Goal: Task Accomplishment & Management: Complete application form

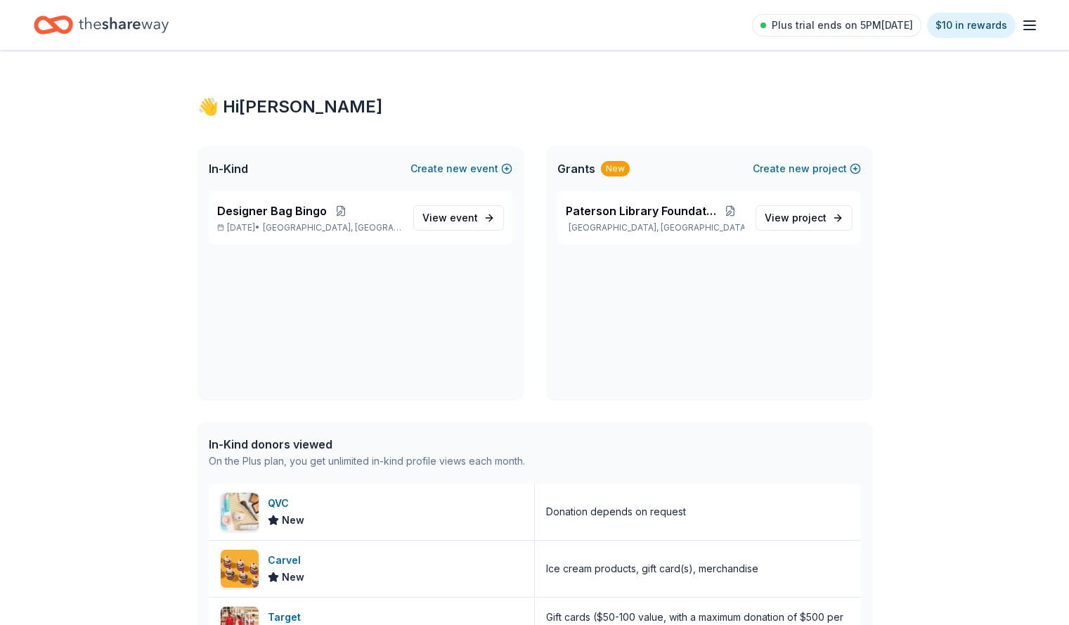
click at [305, 214] on span "Designer Bag Bingo" at bounding box center [272, 210] width 110 height 17
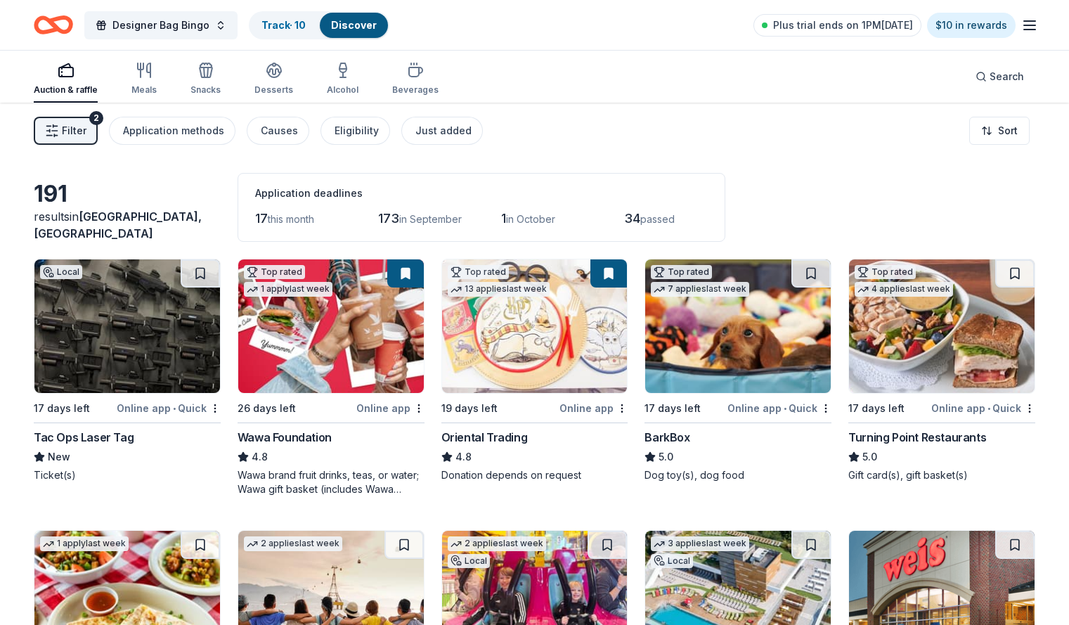
click at [459, 116] on div "Filter 2 Application methods Causes Eligibility Just added Sort" at bounding box center [534, 131] width 1069 height 56
click at [454, 129] on div "Just added" at bounding box center [444, 130] width 56 height 17
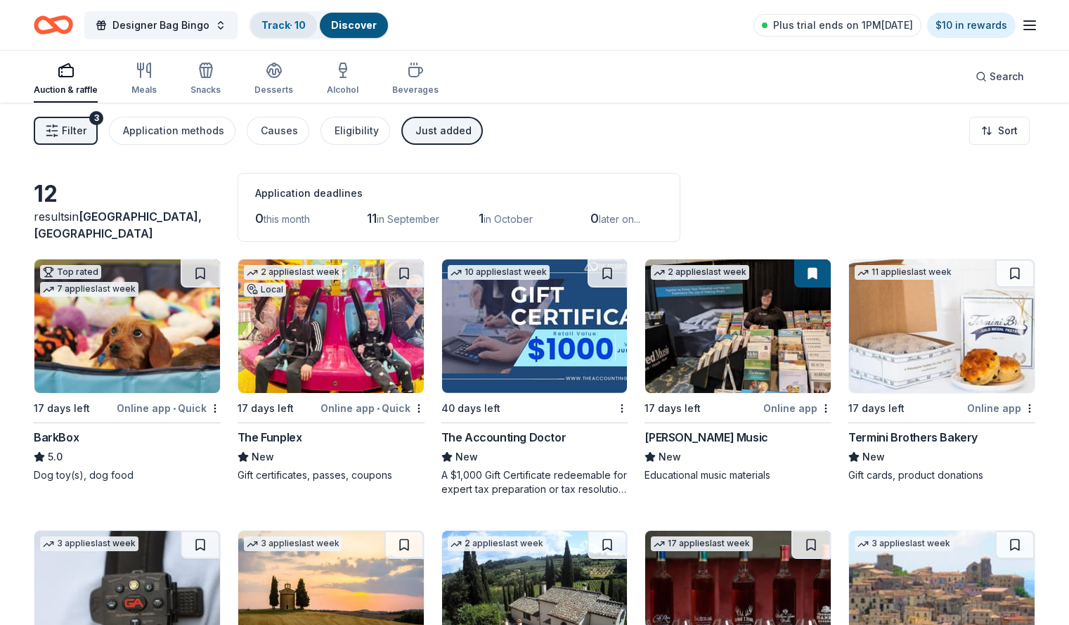
click at [286, 30] on link "Track · 10" at bounding box center [284, 25] width 44 height 12
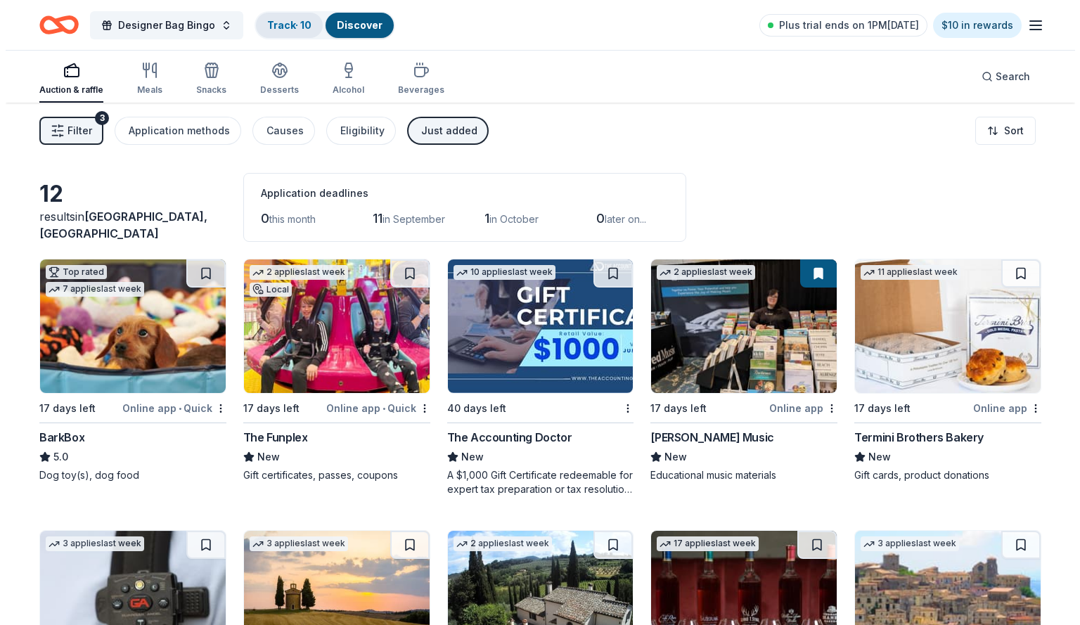
scroll to position [1, 0]
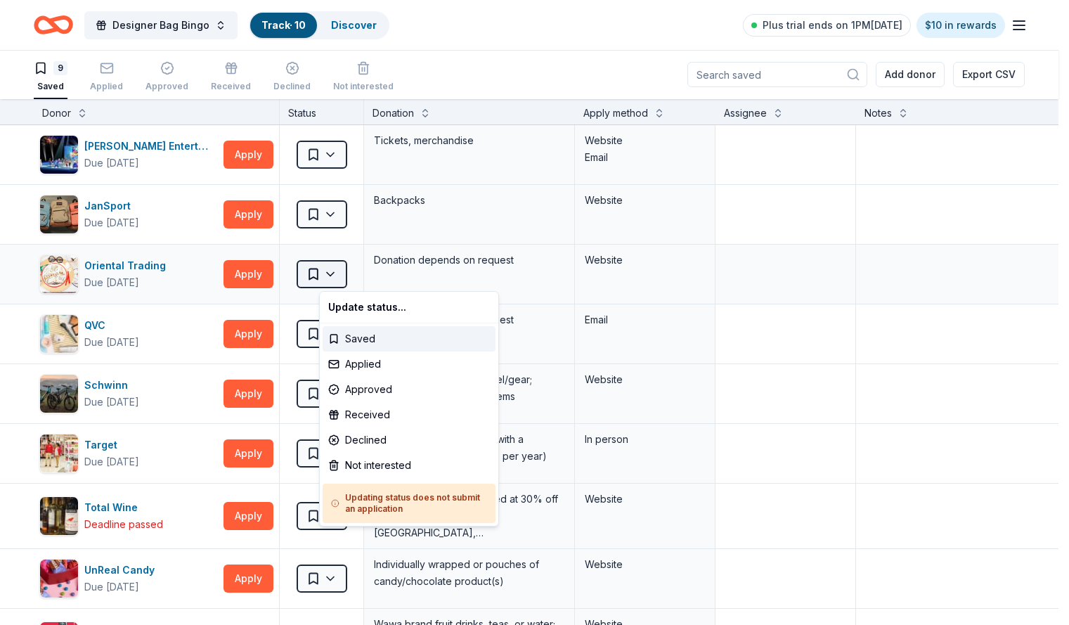
click at [354, 276] on html "Designer Bag Bingo Track · 10 Discover Plus trial ends on 1PM, 8/22 $10 in rewa…" at bounding box center [534, 311] width 1069 height 625
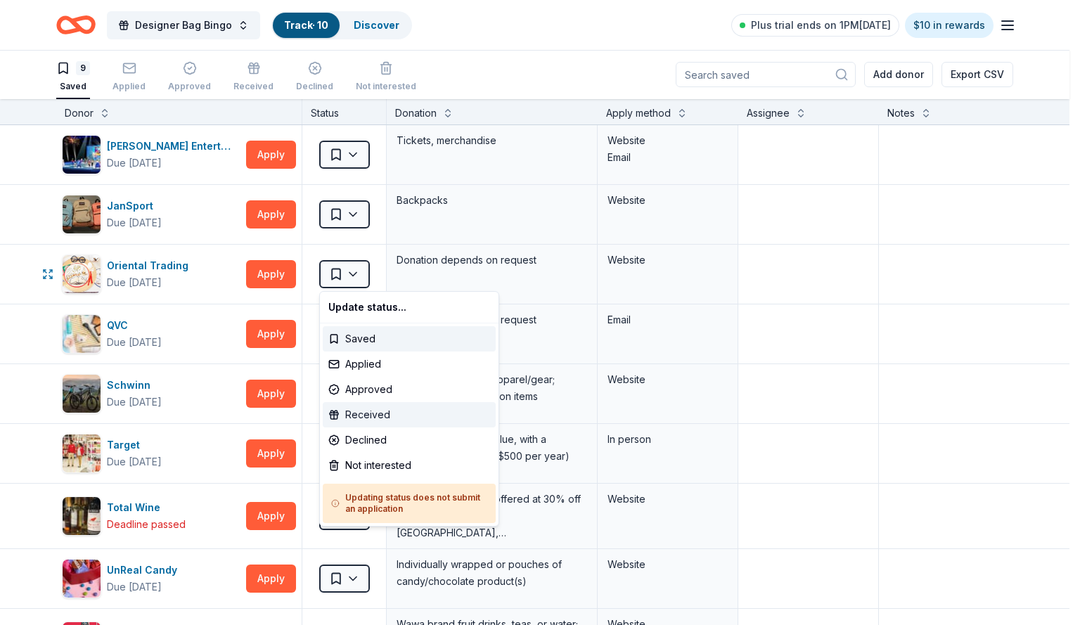
click at [374, 420] on div "Received" at bounding box center [409, 414] width 173 height 25
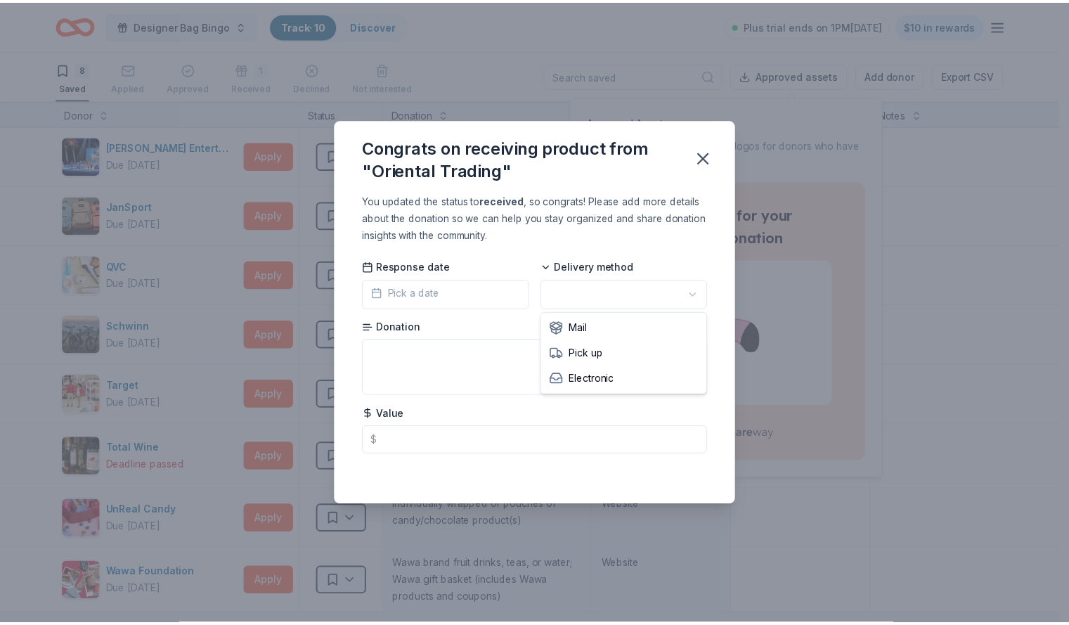
scroll to position [0, 0]
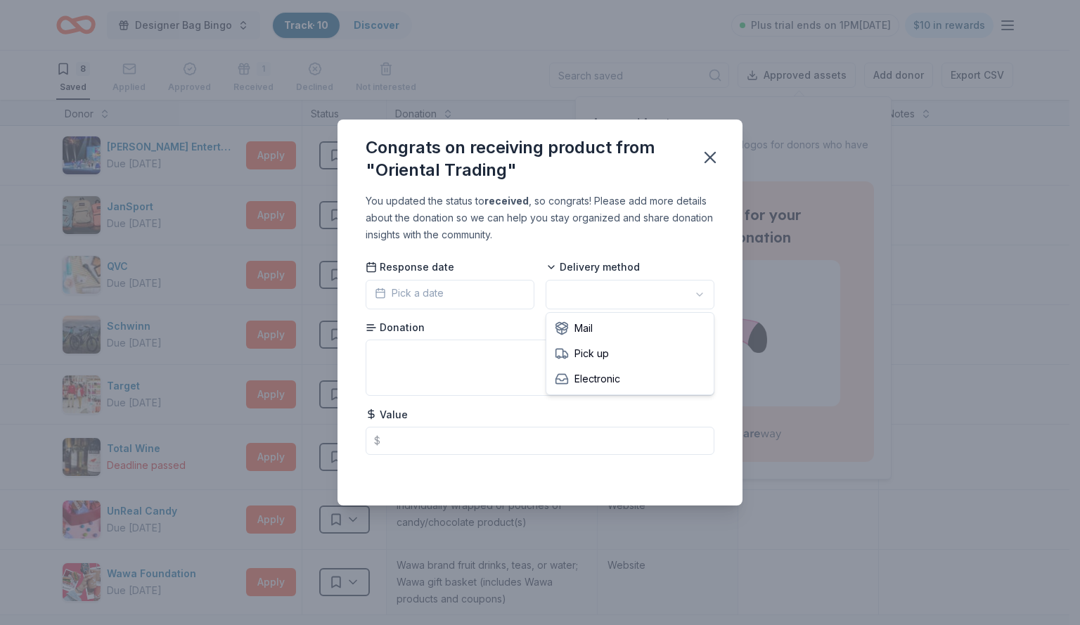
click at [693, 293] on html "Designer Bag Bingo Track · 10 Discover Plus trial ends on 1PM, 8/22 $10 in rewa…" at bounding box center [540, 312] width 1080 height 625
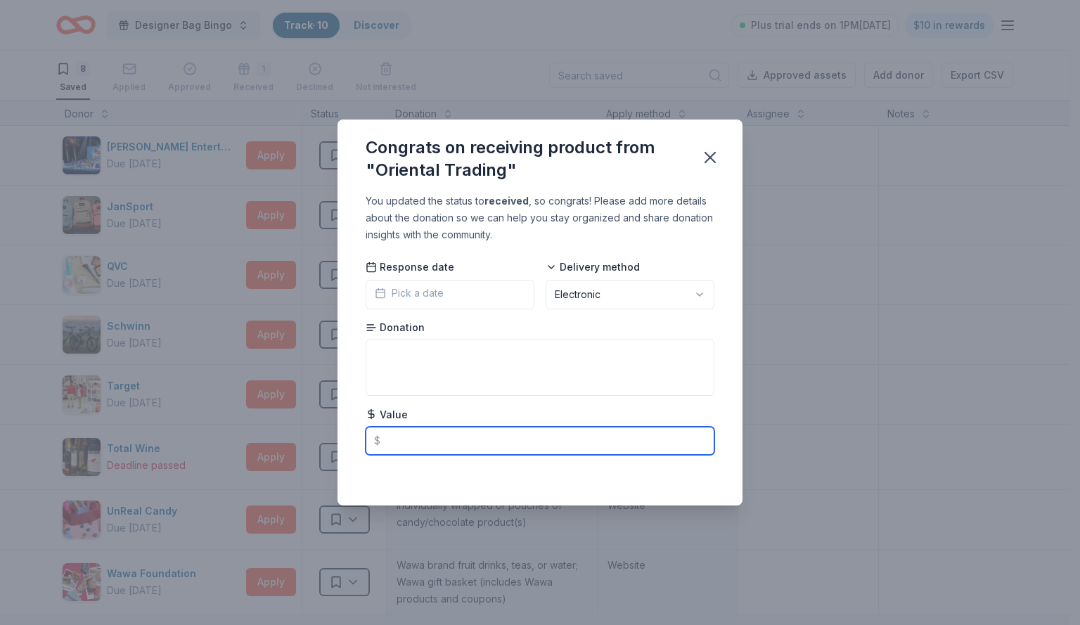
click at [430, 437] on input "text" at bounding box center [540, 441] width 349 height 28
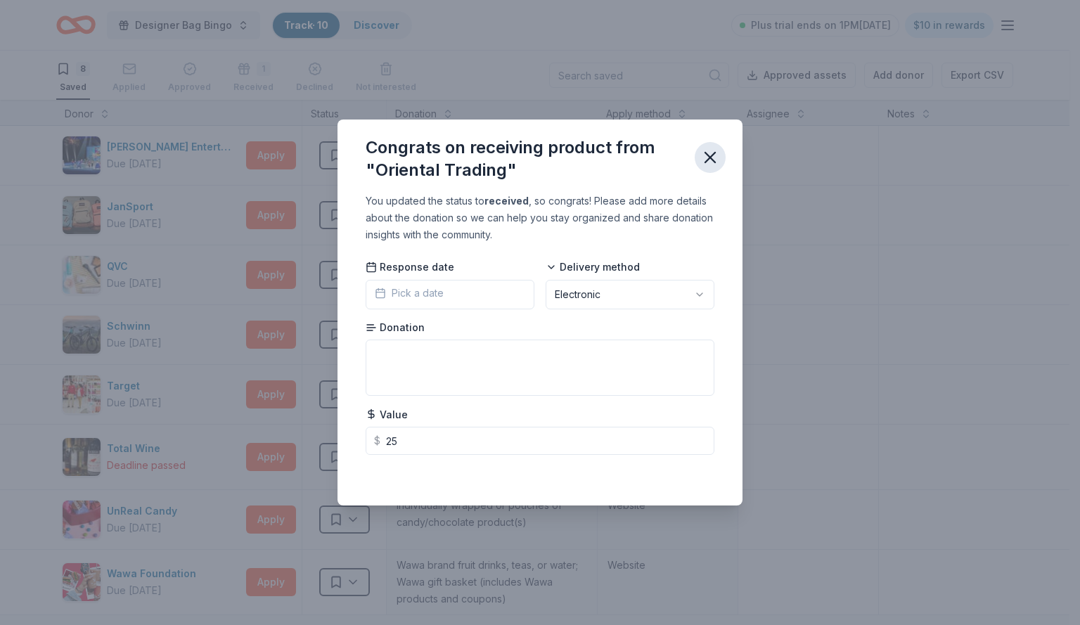
type input "25.00"
click at [711, 162] on icon "button" at bounding box center [710, 158] width 20 height 20
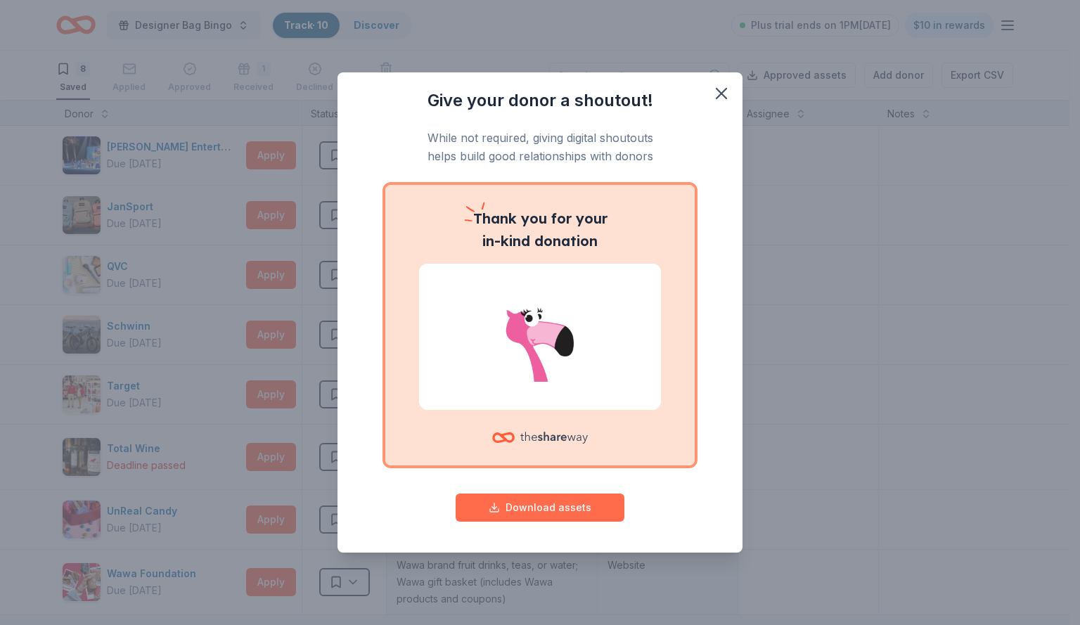
click at [570, 517] on button "Download assets" at bounding box center [540, 508] width 169 height 28
click at [726, 90] on icon "button" at bounding box center [722, 94] width 20 height 20
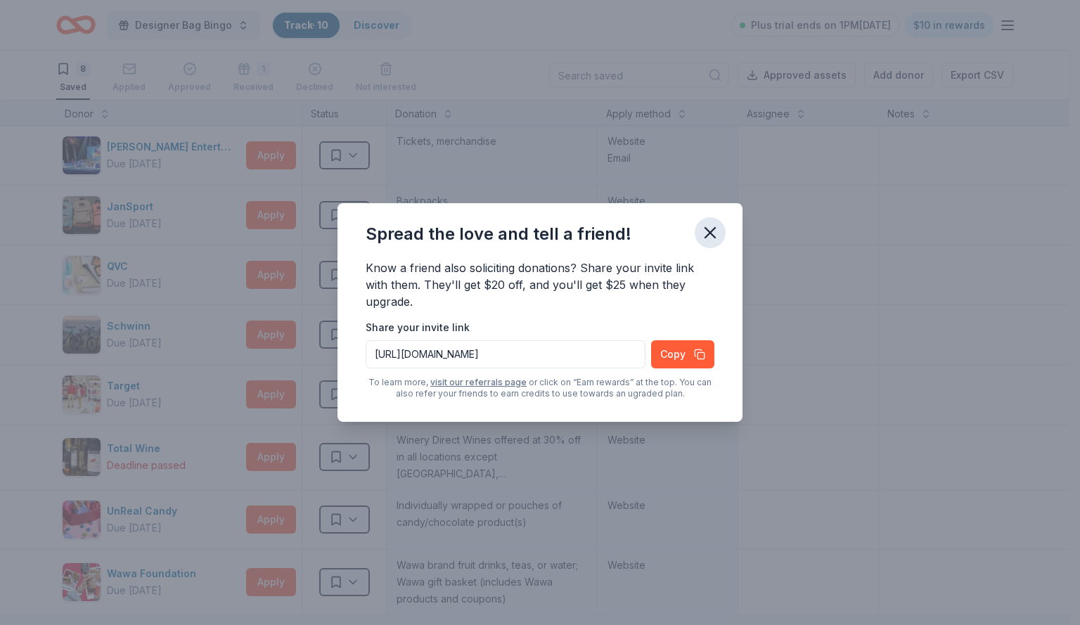
click at [708, 229] on icon "button" at bounding box center [710, 233] width 20 height 20
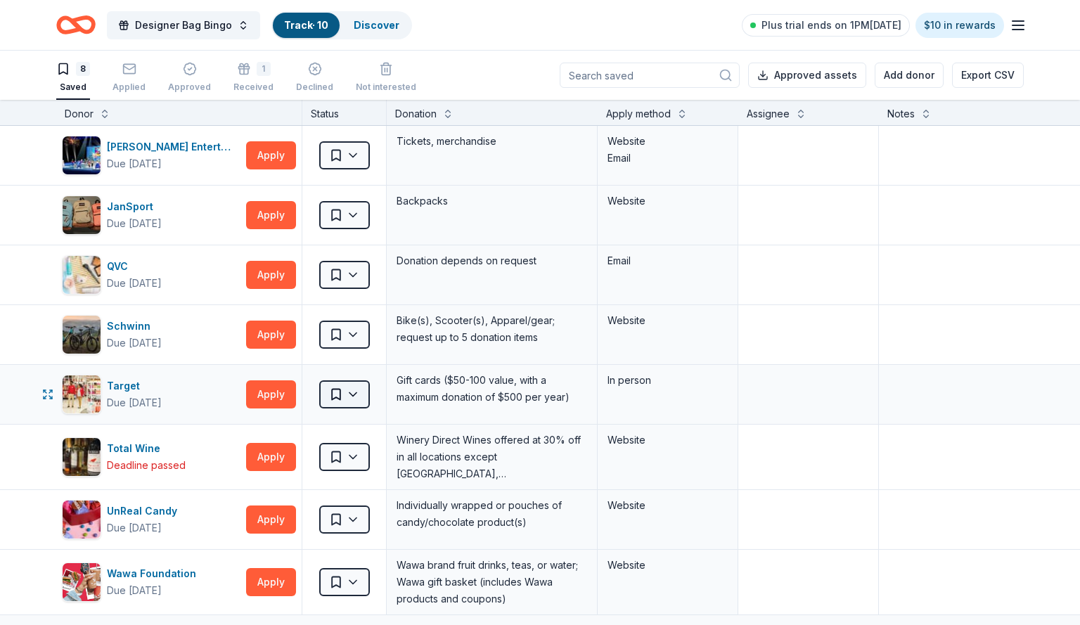
click at [356, 390] on html "Designer Bag Bingo Track · 10 Discover Plus trial ends on 1PM, 8/22 $10 in rewa…" at bounding box center [540, 312] width 1080 height 625
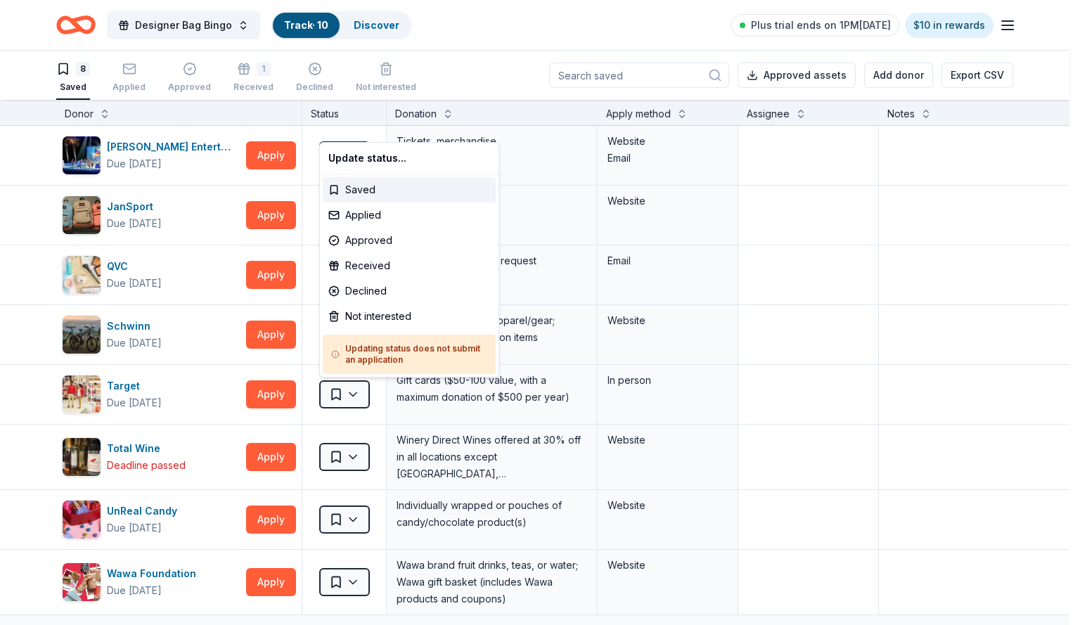
click at [354, 583] on html "Designer Bag Bingo Track · 10 Discover Plus trial ends on 1PM, 8/22 $10 in rewa…" at bounding box center [540, 312] width 1080 height 625
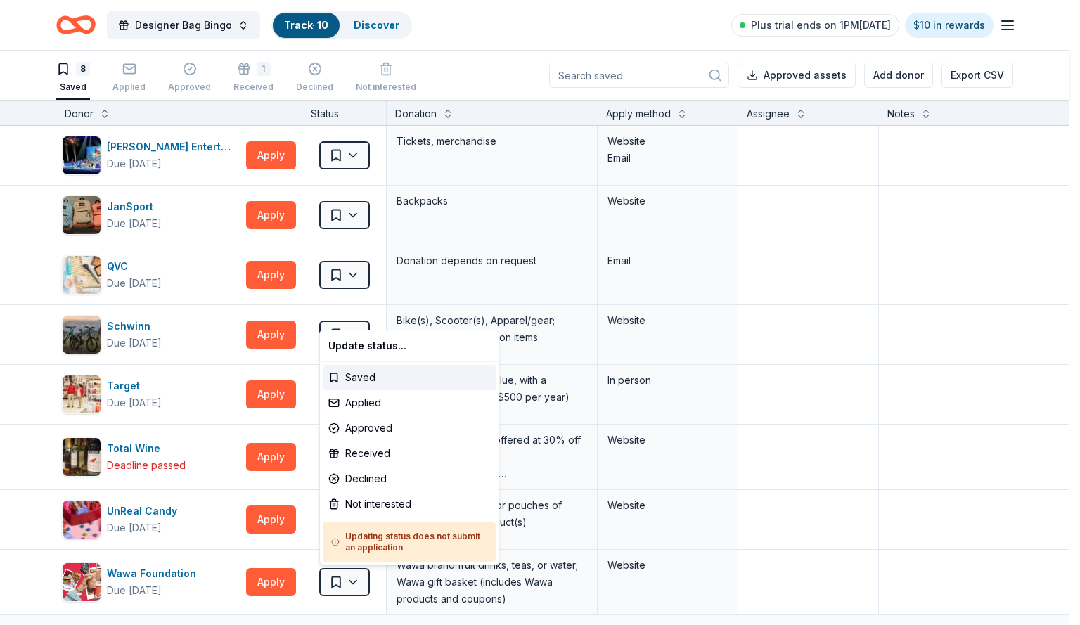
click at [354, 583] on html "Designer Bag Bingo Track · 10 Discover Plus trial ends on 1PM, 8/22 $10 in rewa…" at bounding box center [540, 312] width 1080 height 625
click at [385, 435] on div "Approved" at bounding box center [409, 428] width 173 height 25
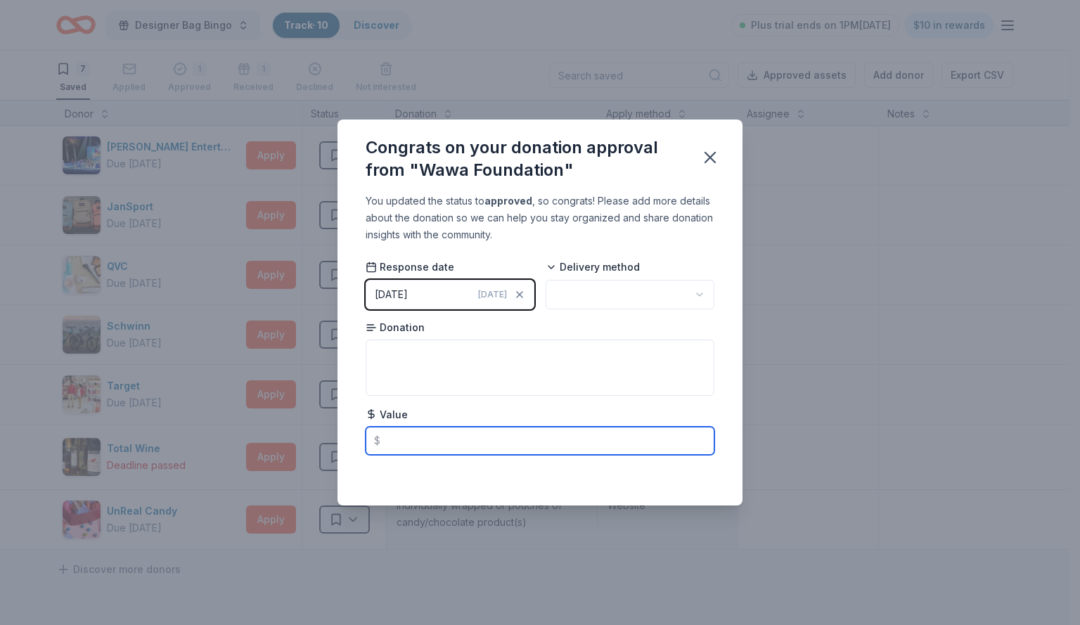
click at [433, 431] on input "text" at bounding box center [540, 441] width 349 height 28
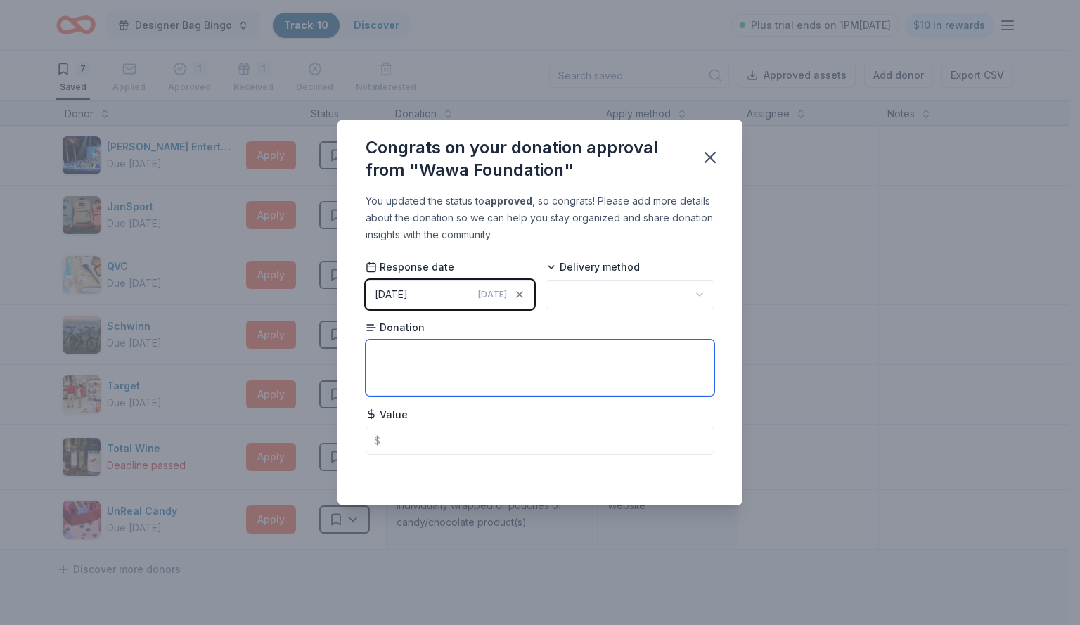
click at [444, 363] on textarea at bounding box center [540, 368] width 349 height 56
type textarea "gift basket will be delivered"
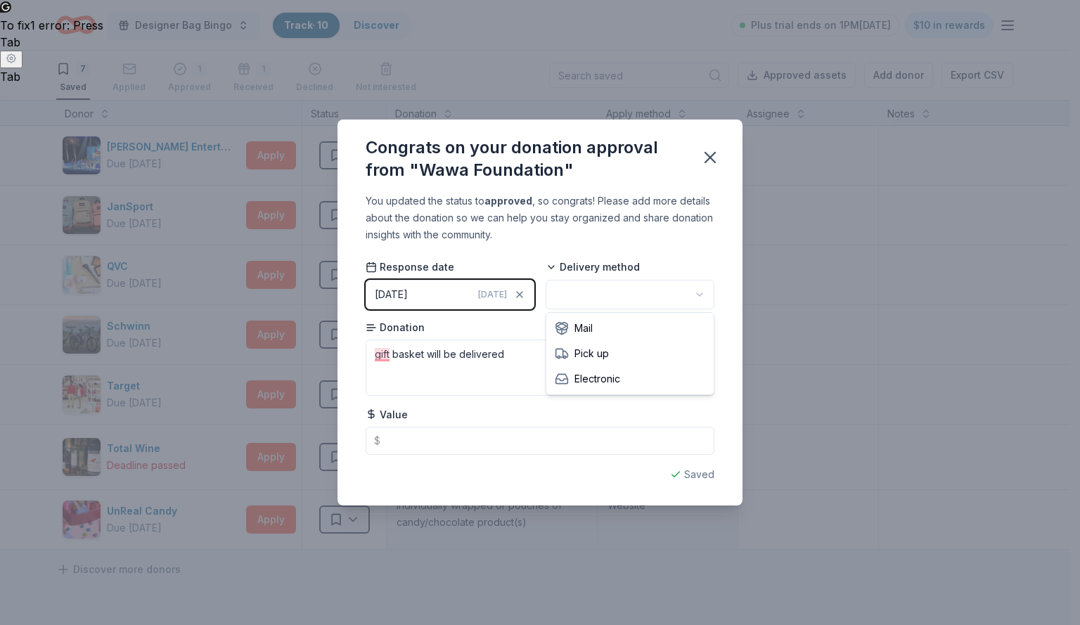
click at [698, 290] on html "Designer Bag Bingo Track · 10 Discover Plus trial ends on 1PM, 8/22 $10 in rewa…" at bounding box center [540, 312] width 1080 height 625
click at [711, 154] on icon "button" at bounding box center [710, 158] width 20 height 20
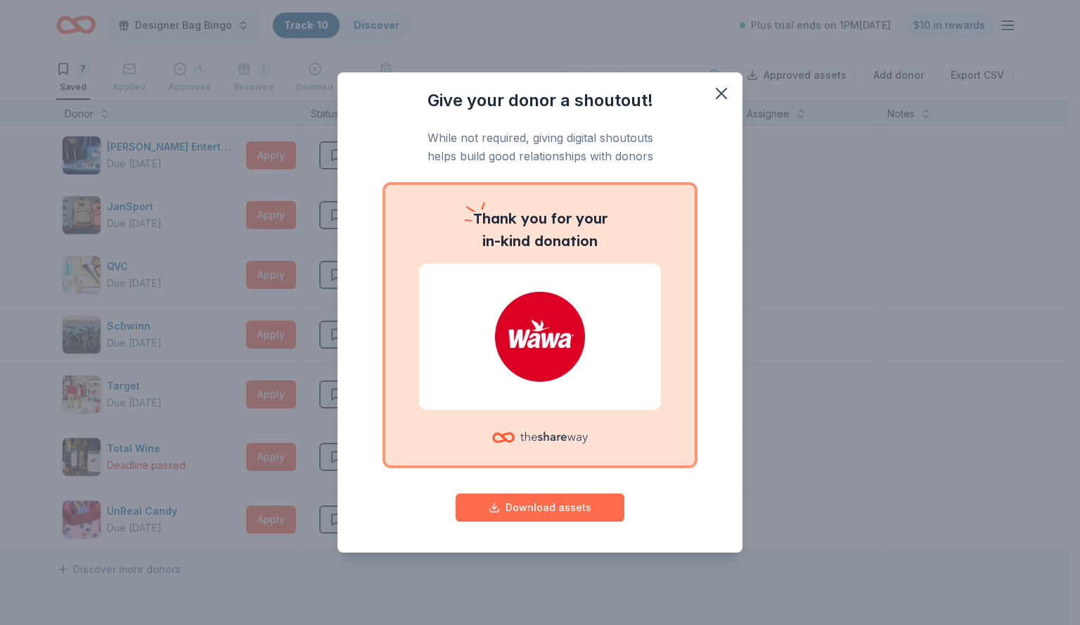
click at [522, 498] on button "Download assets" at bounding box center [540, 508] width 169 height 28
click at [725, 97] on icon "button" at bounding box center [721, 94] width 10 height 10
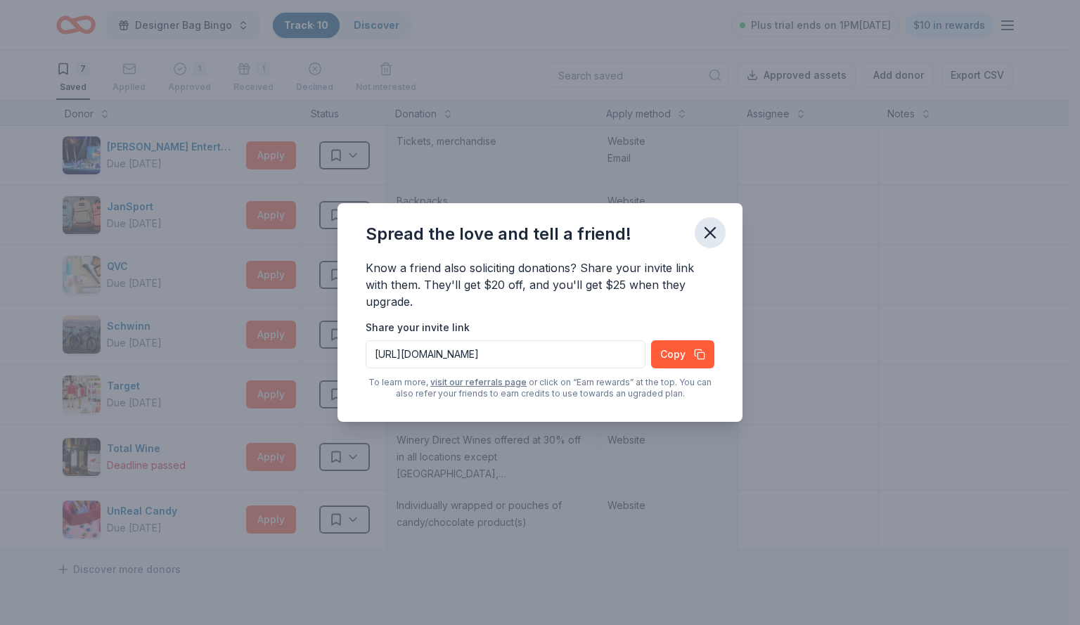
click at [709, 232] on icon "button" at bounding box center [710, 233] width 10 height 10
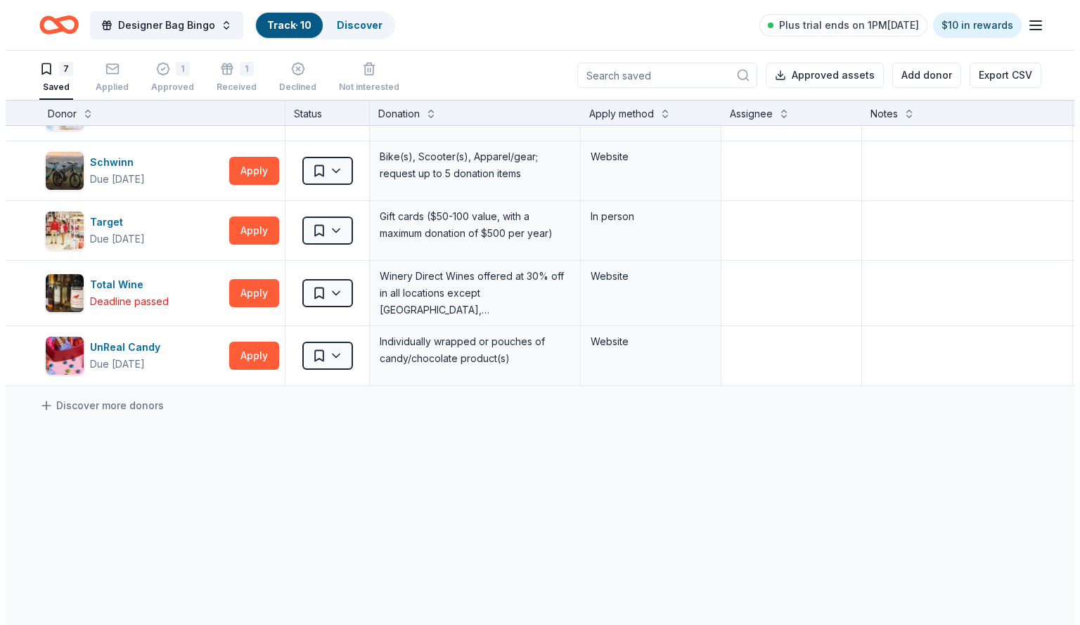
scroll to position [166, 0]
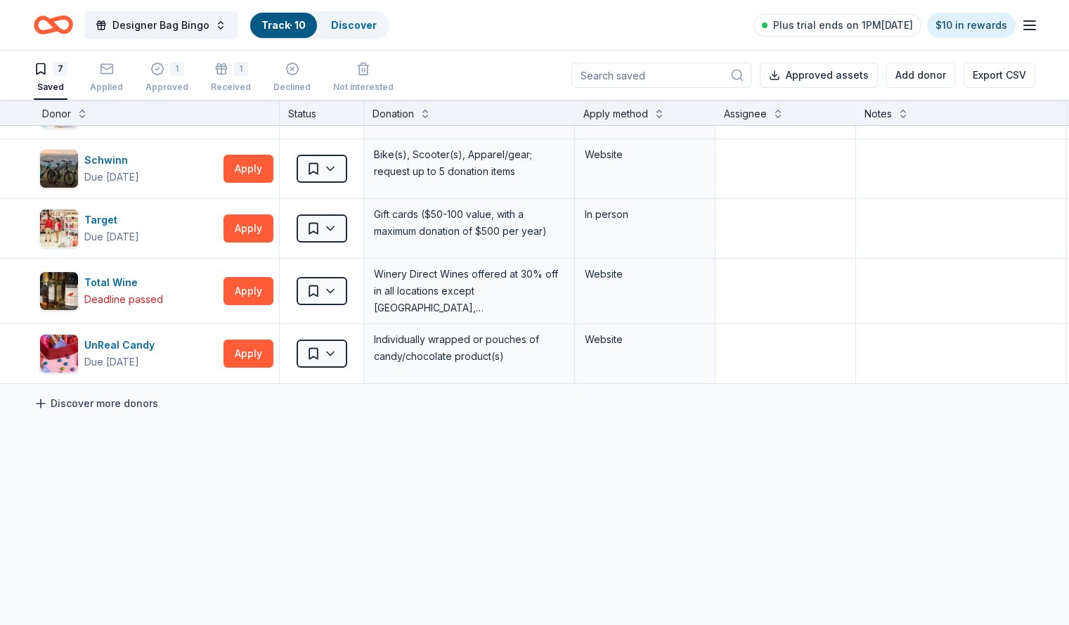
click at [115, 406] on link "Discover more donors" at bounding box center [96, 403] width 124 height 17
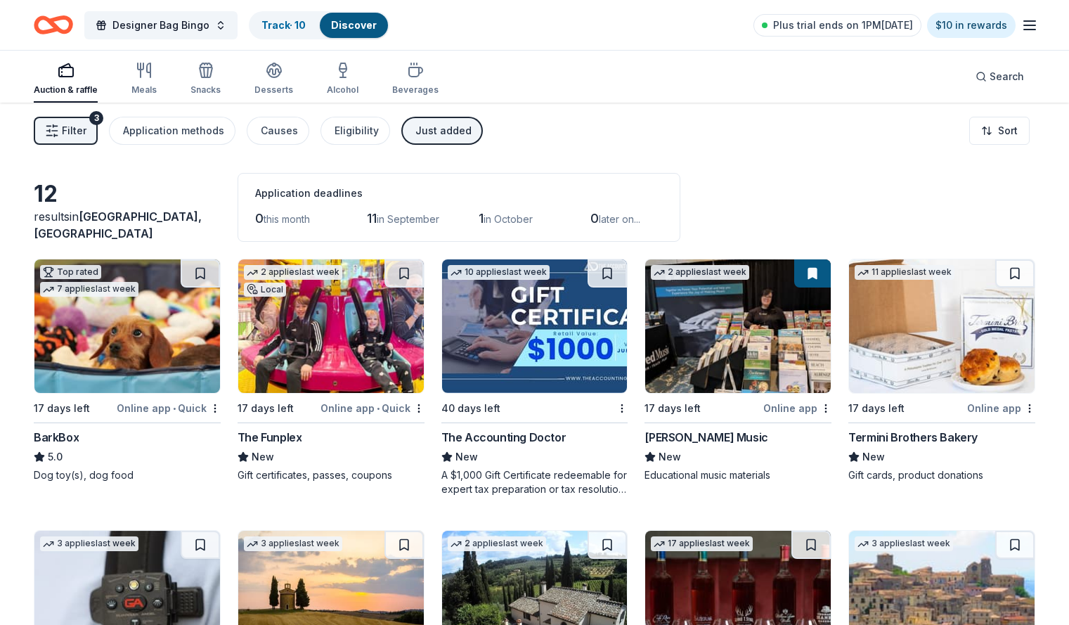
click at [98, 82] on div "Auction & raffle" at bounding box center [66, 79] width 64 height 34
click at [91, 82] on div "Auction & raffle" at bounding box center [66, 79] width 64 height 34
click at [990, 78] on span "Search" at bounding box center [1007, 76] width 34 height 17
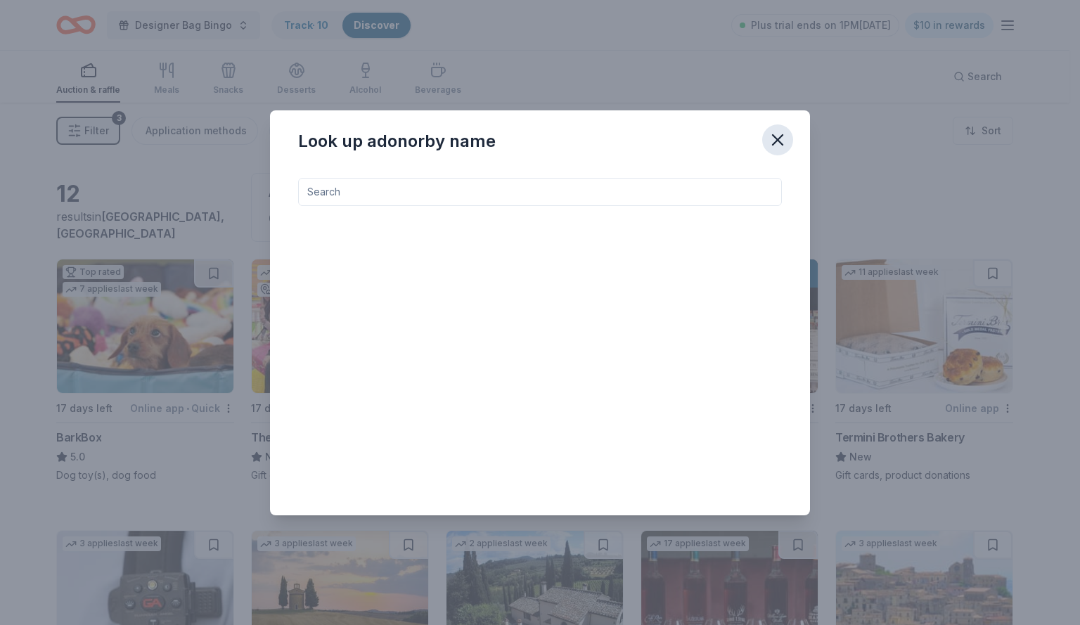
click at [783, 139] on icon "button" at bounding box center [778, 140] width 20 height 20
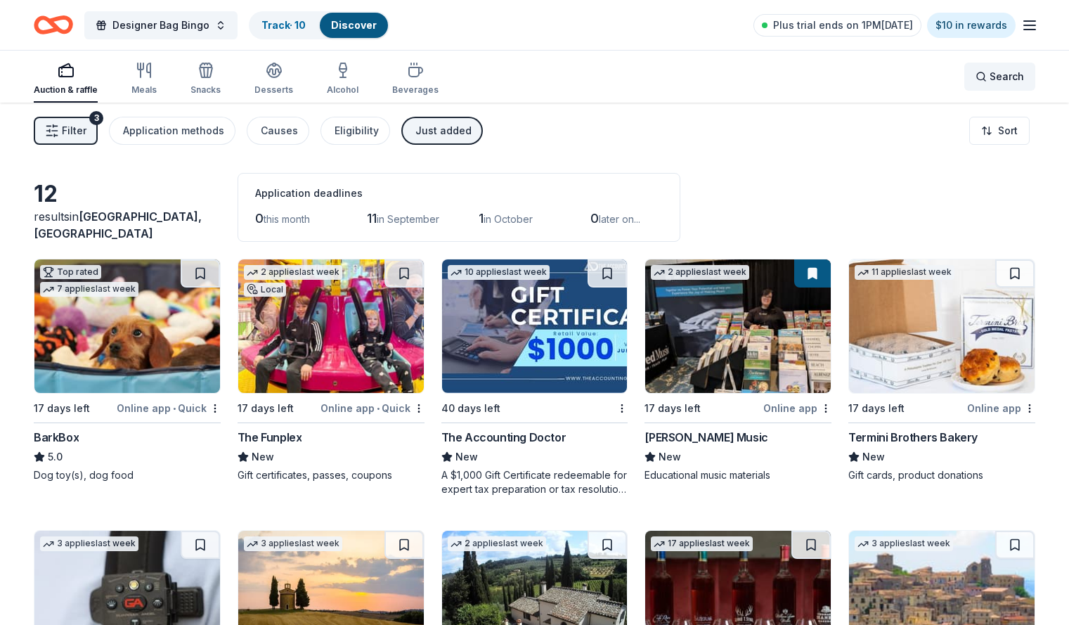
click at [994, 72] on span "Search" at bounding box center [1007, 76] width 34 height 17
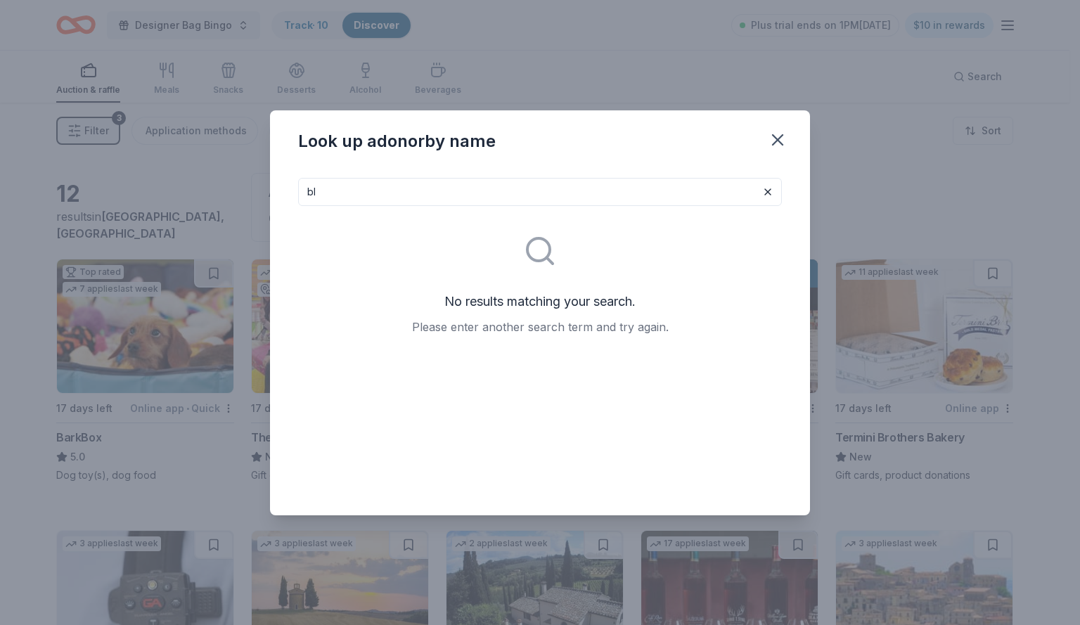
type input "b"
type input "k"
type input "m"
type input "t"
click at [777, 142] on icon "button" at bounding box center [778, 140] width 20 height 20
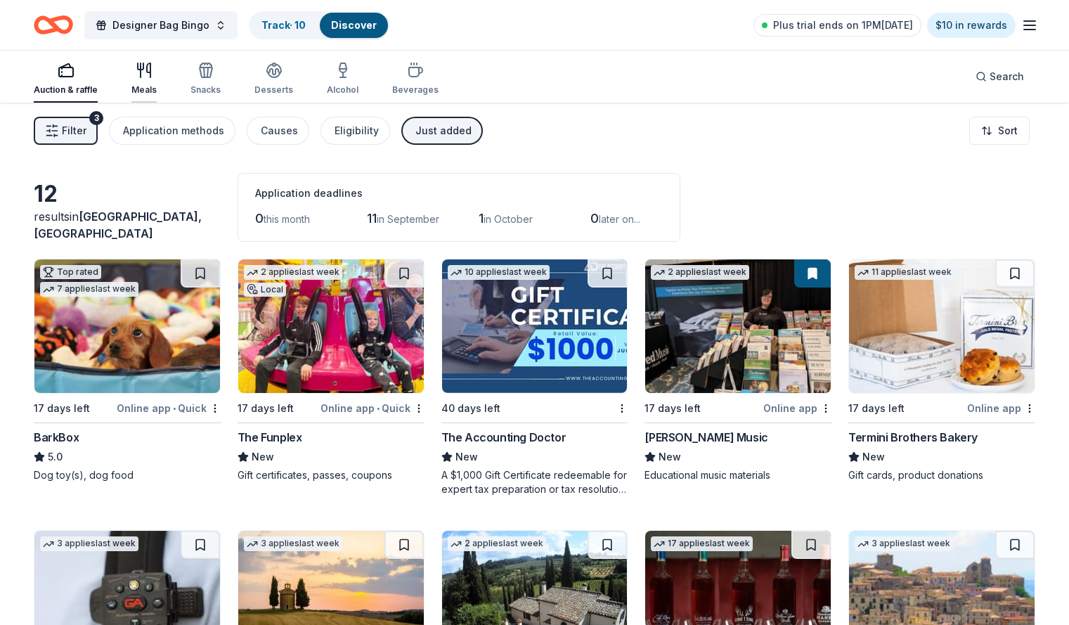
click at [157, 79] on div "Meals" at bounding box center [143, 79] width 25 height 34
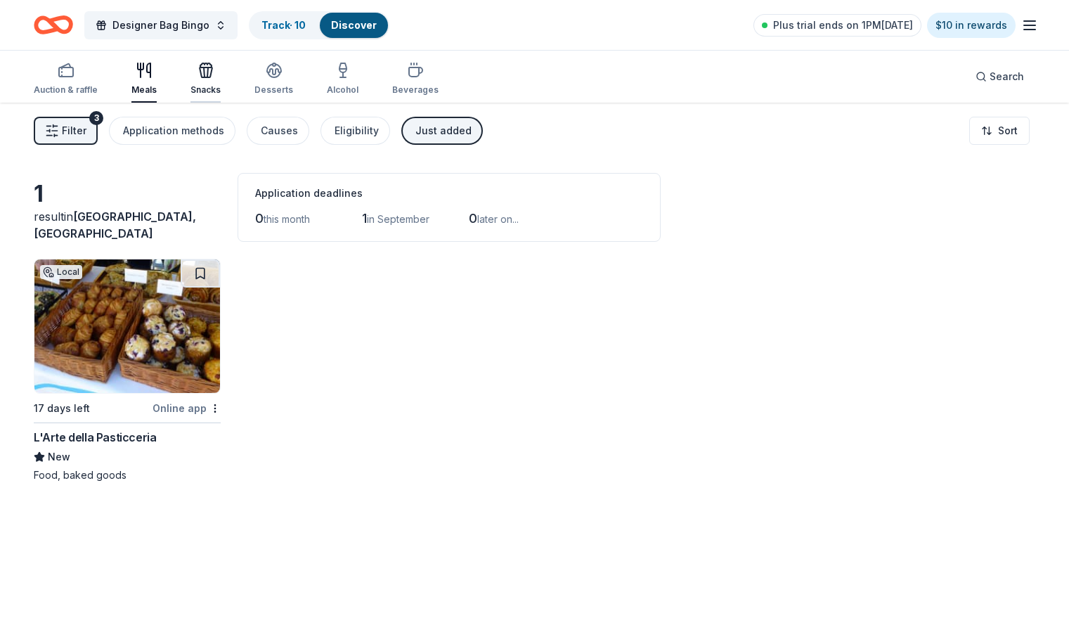
click at [221, 81] on div "Snacks" at bounding box center [206, 79] width 30 height 34
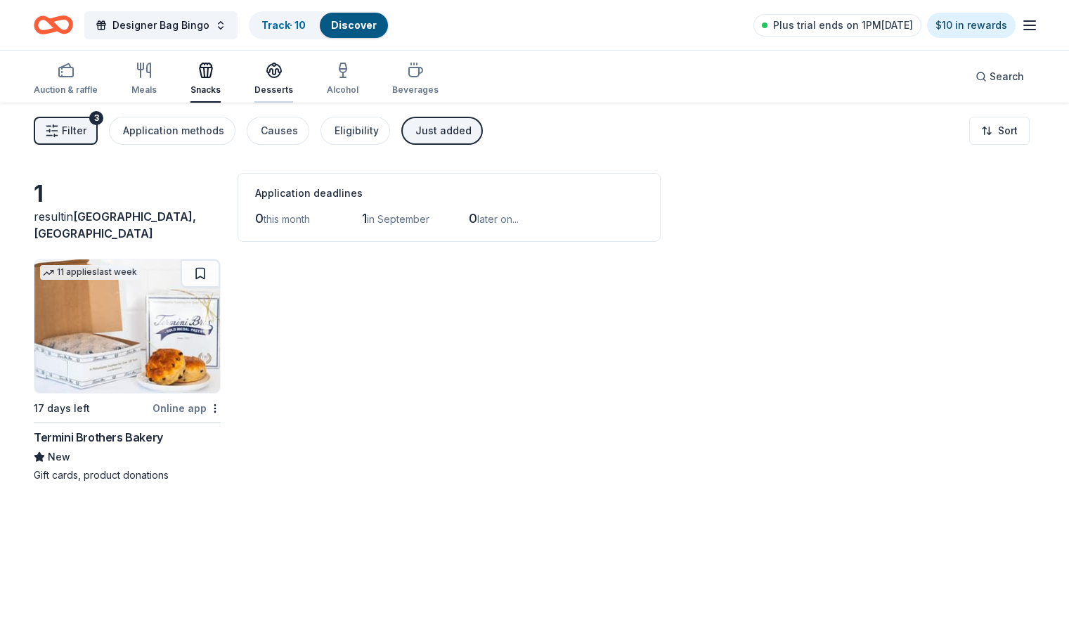
click at [283, 75] on icon "button" at bounding box center [274, 70] width 17 height 17
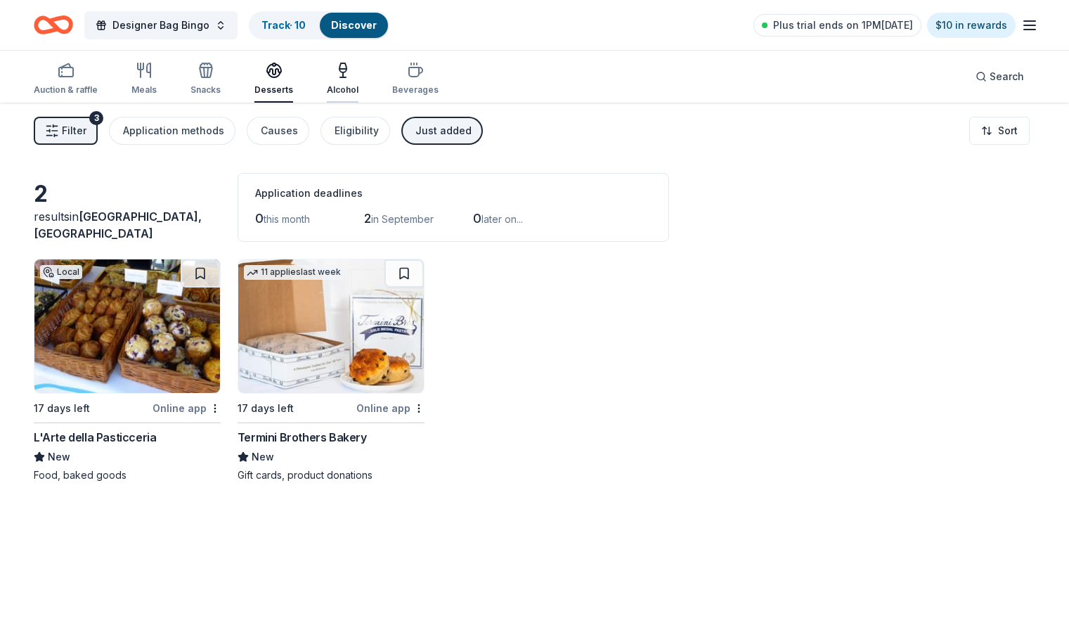
click at [359, 84] on div "Alcohol" at bounding box center [343, 89] width 32 height 11
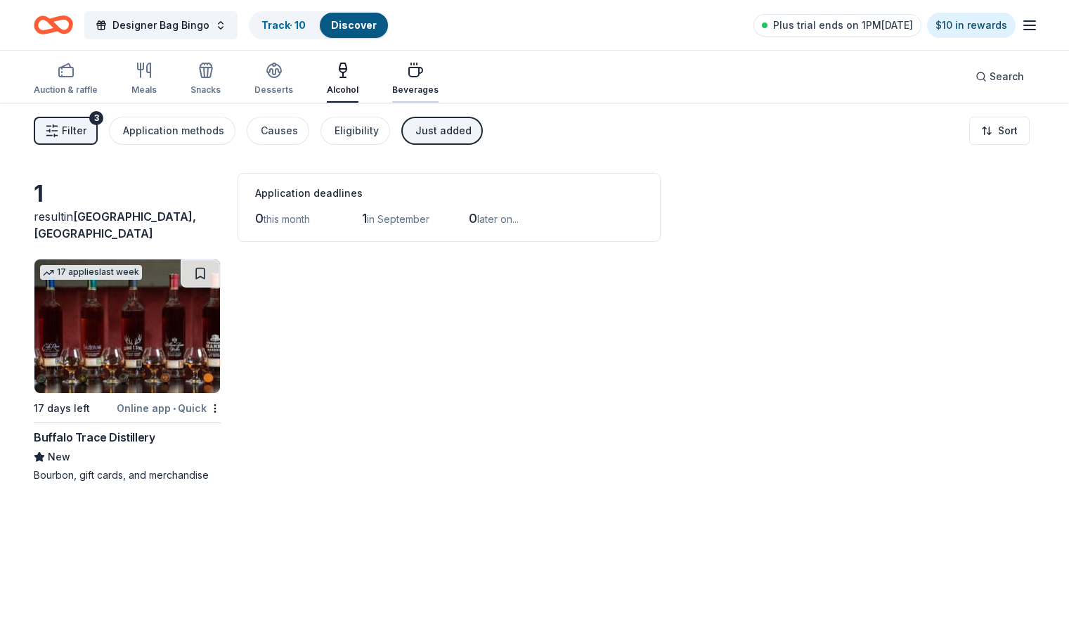
click at [426, 79] on div "Beverages" at bounding box center [415, 79] width 46 height 34
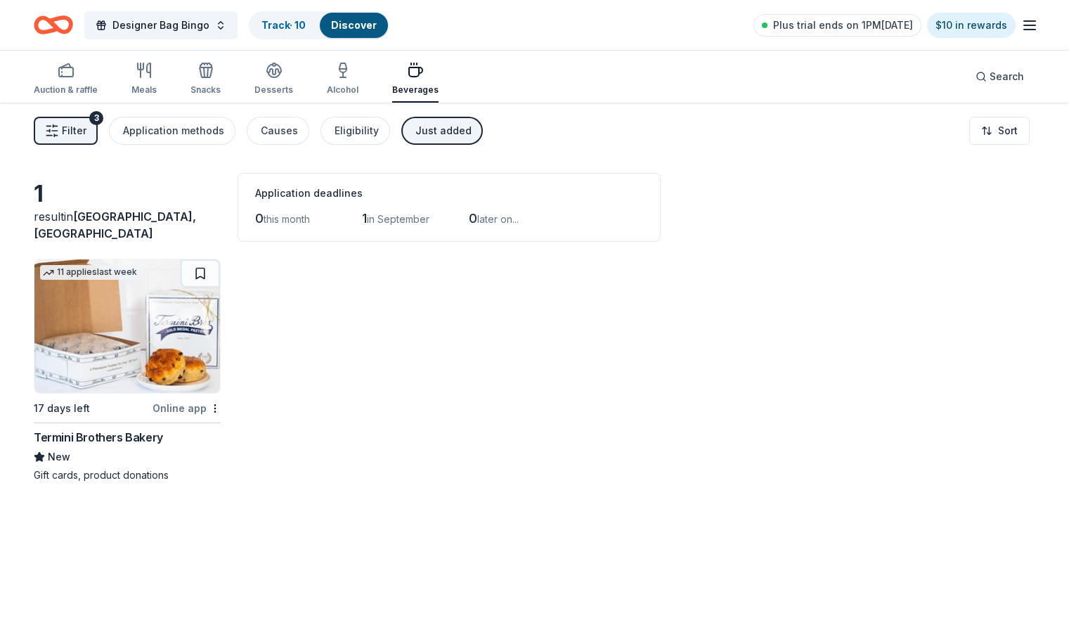
click at [86, 139] on span "Filter" at bounding box center [74, 130] width 25 height 17
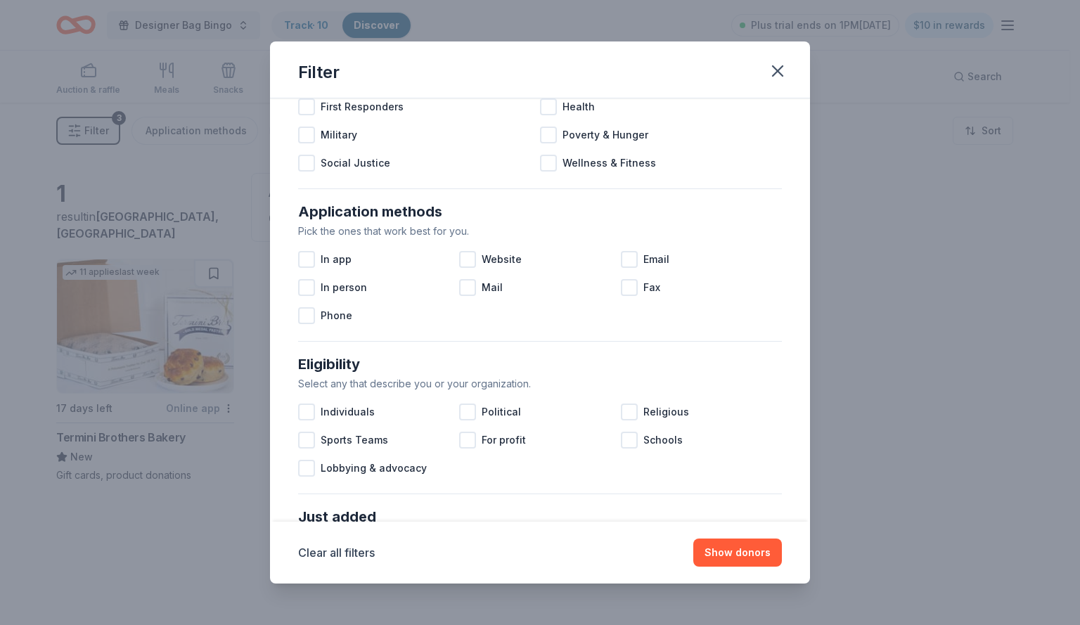
scroll to position [151, 0]
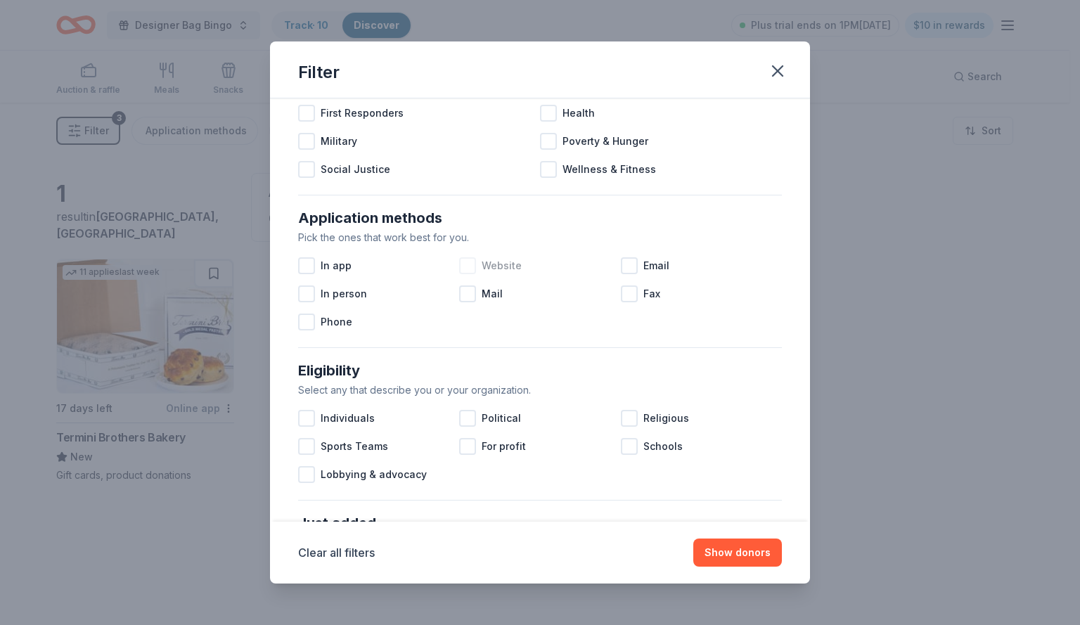
click at [468, 268] on div at bounding box center [467, 265] width 17 height 17
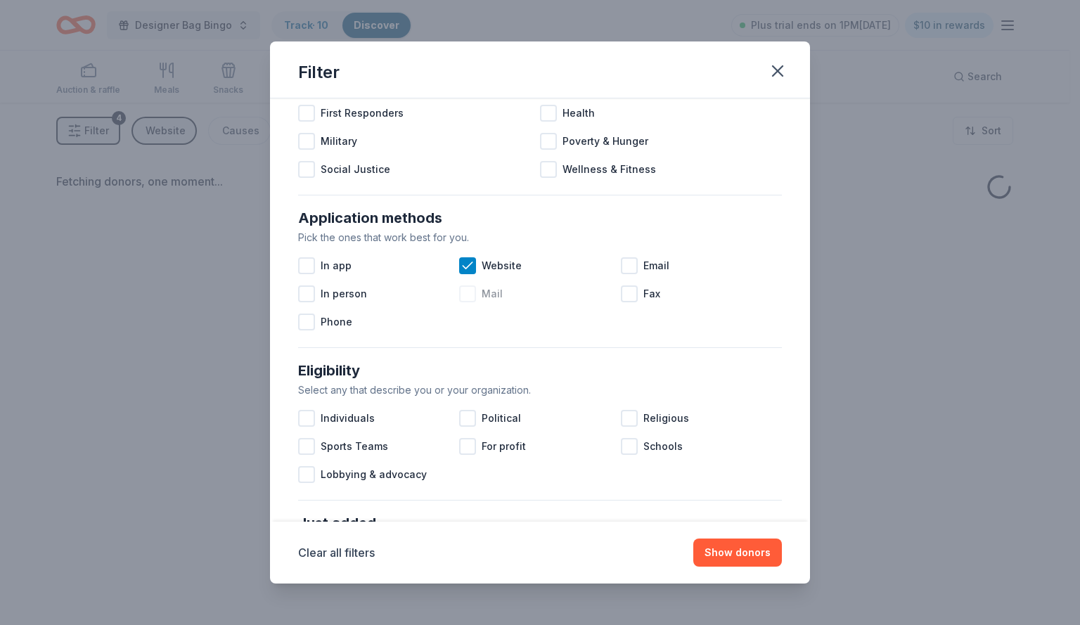
click at [468, 292] on div at bounding box center [467, 293] width 17 height 17
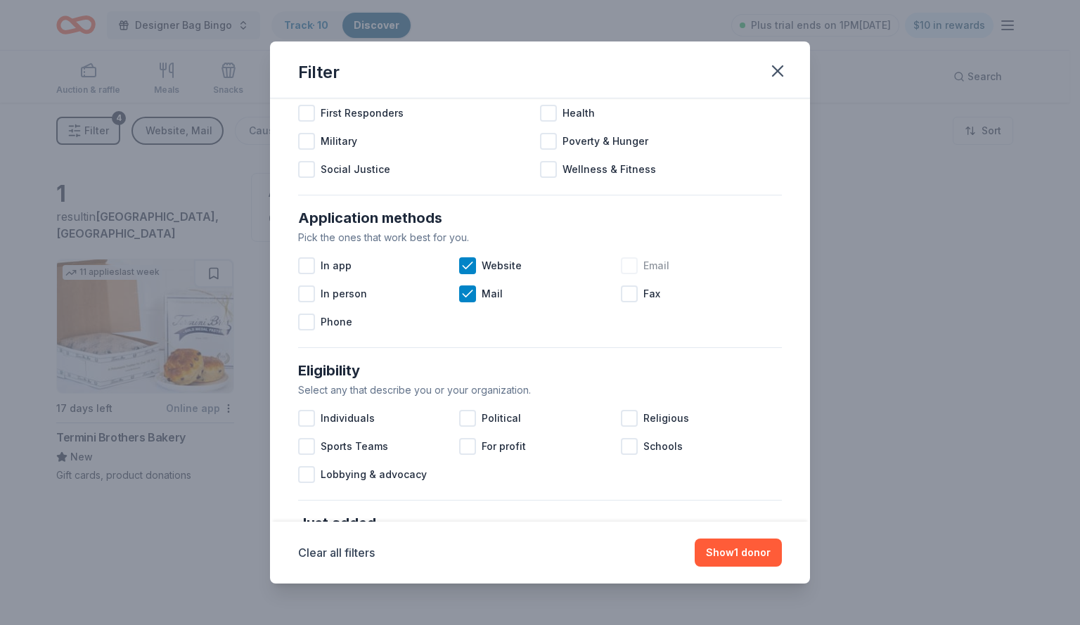
click at [628, 264] on div at bounding box center [629, 265] width 17 height 17
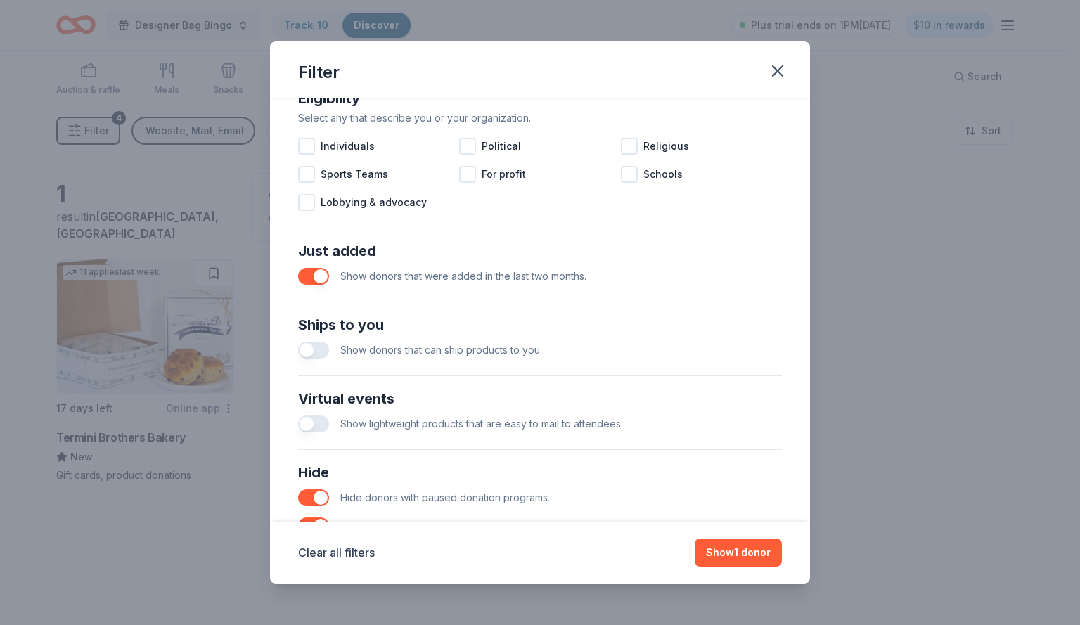
scroll to position [421, 0]
click at [321, 353] on button "button" at bounding box center [313, 352] width 31 height 17
click at [582, 432] on p "Show lightweight products that are easy to mail to attendees." at bounding box center [481, 426] width 283 height 17
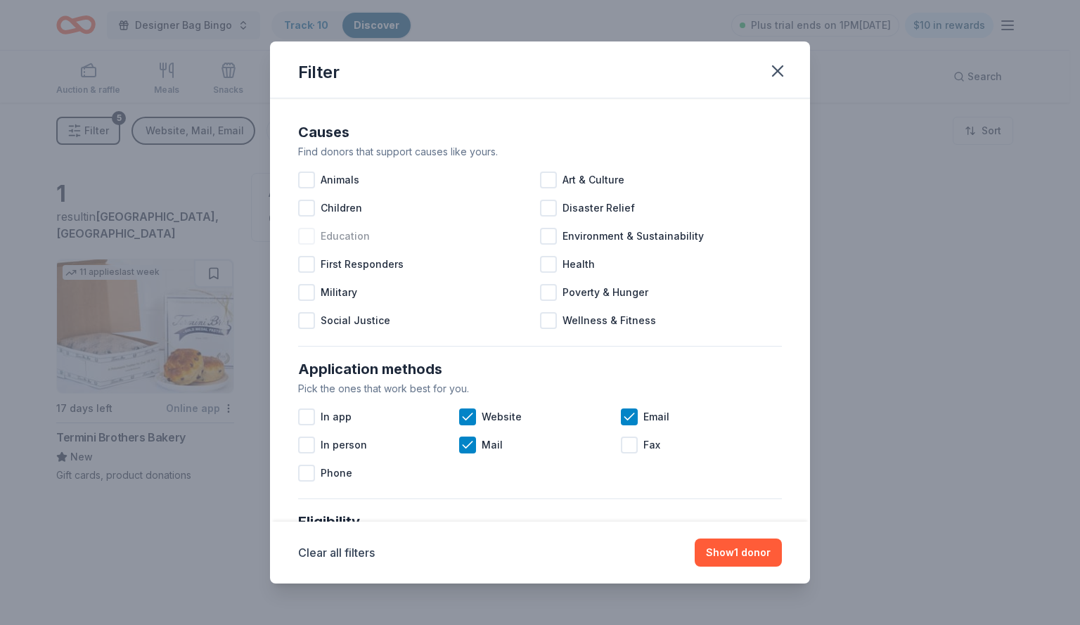
click at [310, 233] on div at bounding box center [306, 236] width 17 height 17
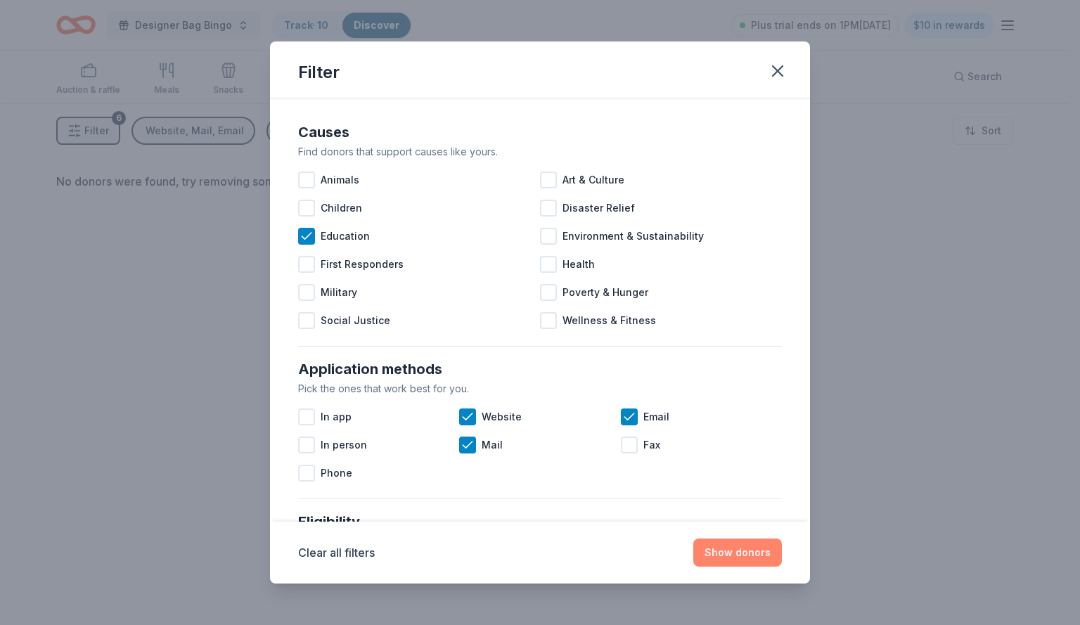
click at [735, 548] on button "Show donors" at bounding box center [737, 553] width 89 height 28
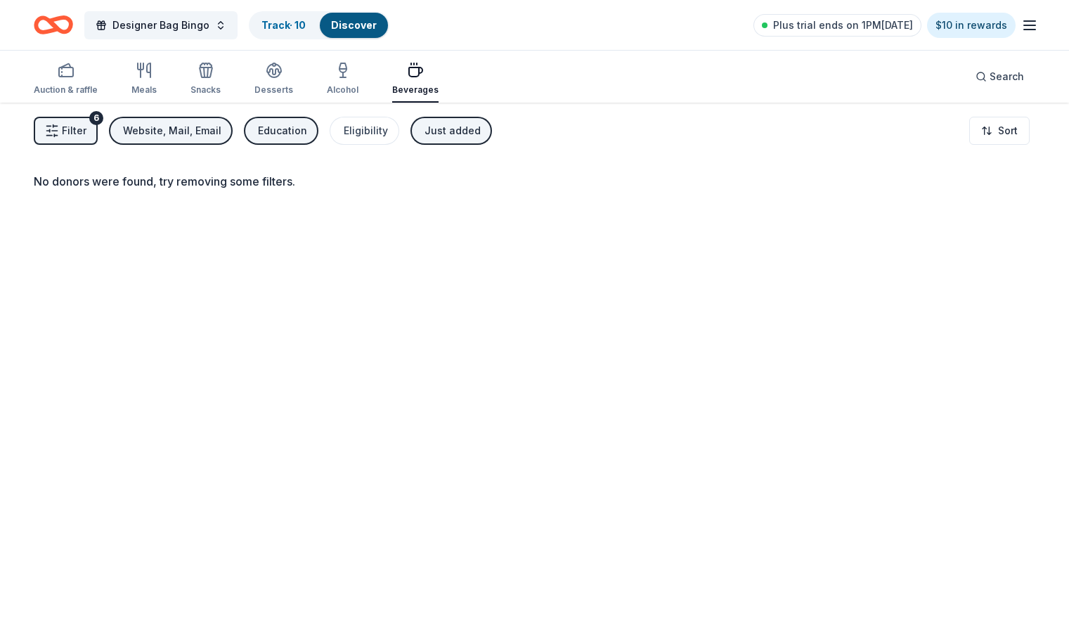
click at [84, 121] on button "Filter 6" at bounding box center [66, 131] width 64 height 28
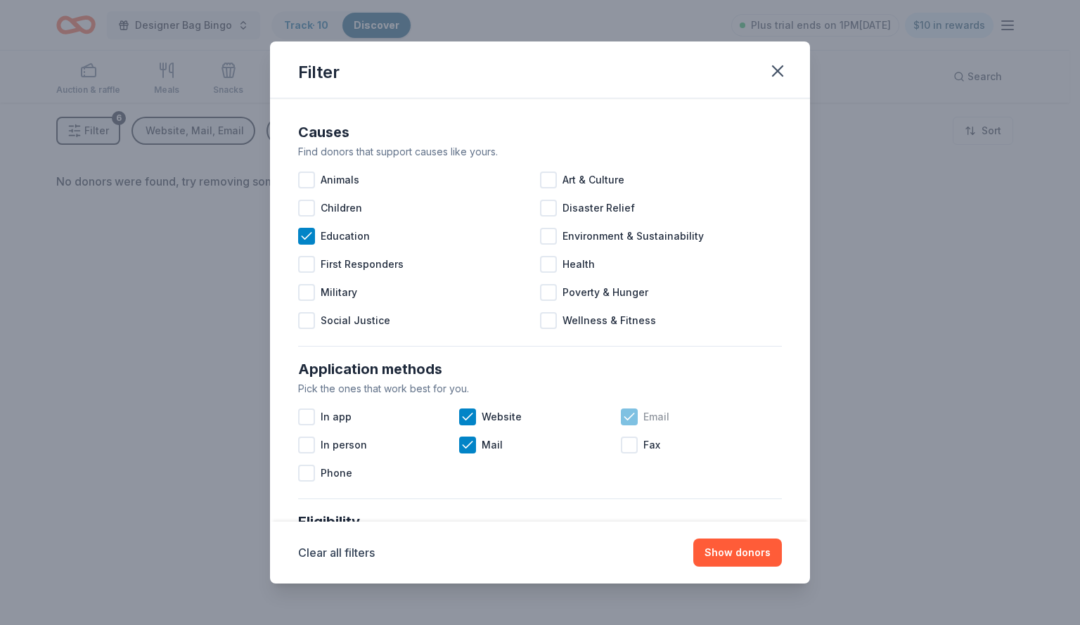
click at [631, 411] on div "Email" at bounding box center [701, 417] width 161 height 28
click at [459, 445] on div at bounding box center [467, 445] width 17 height 17
click at [464, 420] on icon at bounding box center [468, 417] width 14 height 14
click at [726, 548] on button "Show donors" at bounding box center [737, 553] width 89 height 28
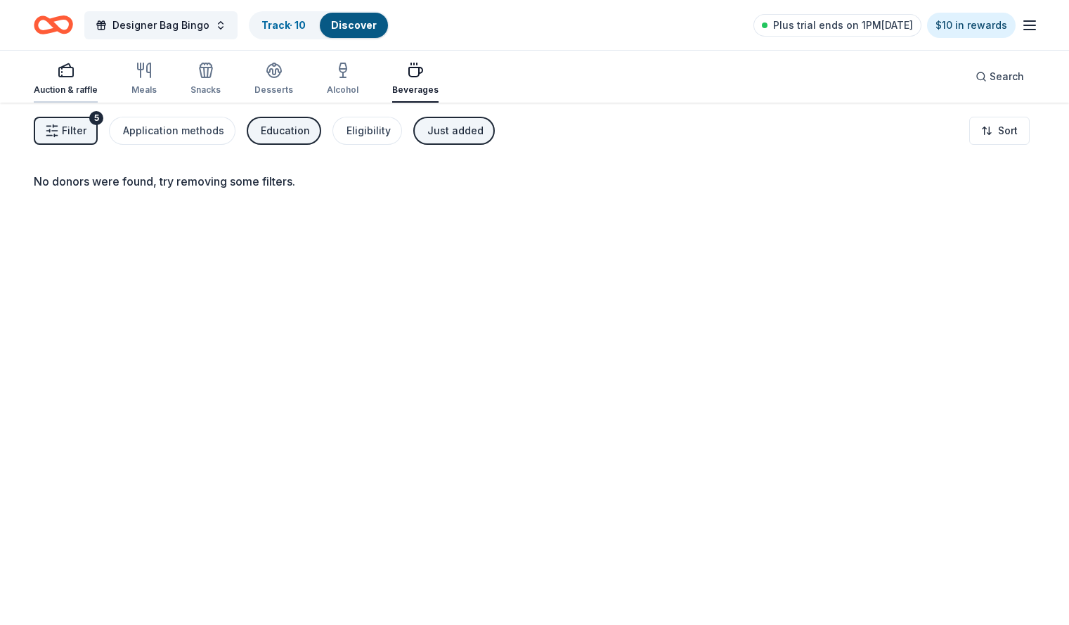
click at [75, 73] on icon "button" at bounding box center [66, 70] width 17 height 17
click at [86, 131] on span "Filter" at bounding box center [74, 130] width 25 height 17
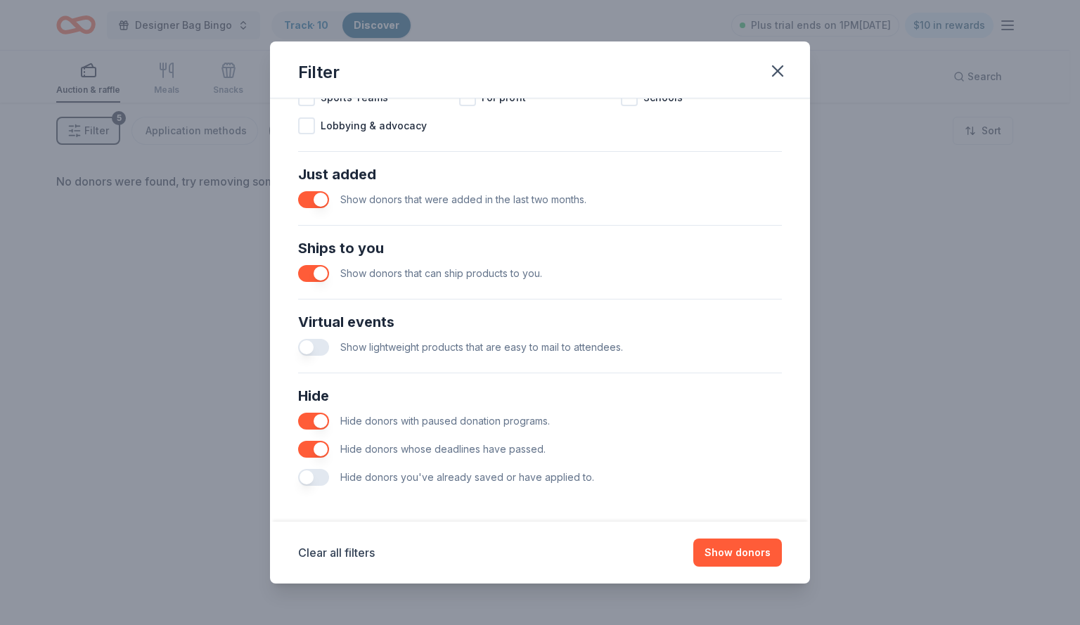
scroll to position [503, 0]
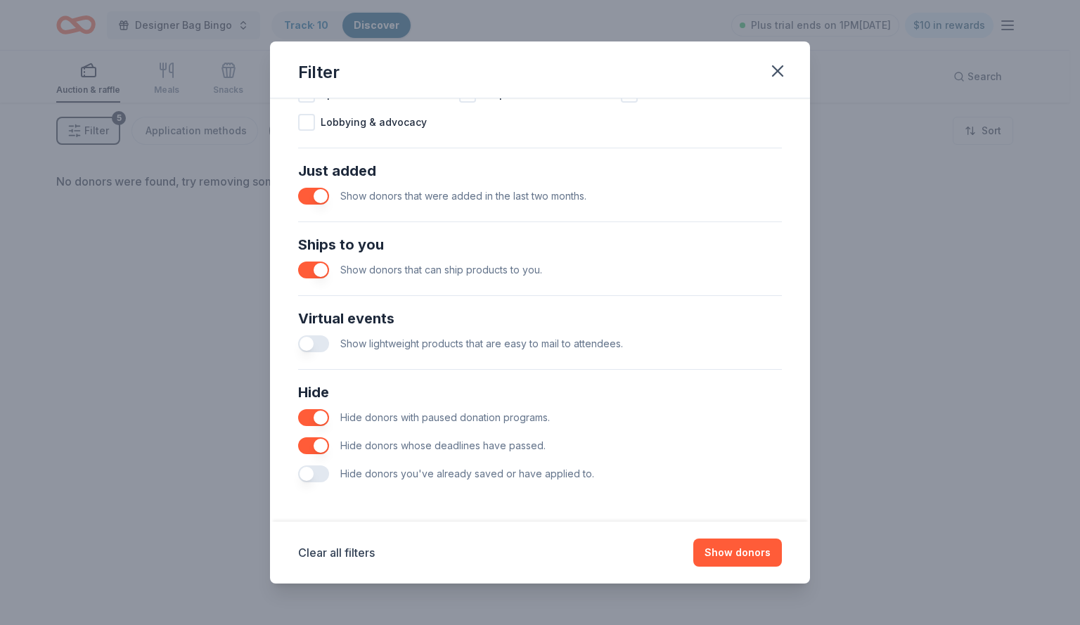
click at [309, 420] on button "button" at bounding box center [313, 417] width 31 height 17
click at [326, 417] on button "button" at bounding box center [313, 417] width 31 height 17
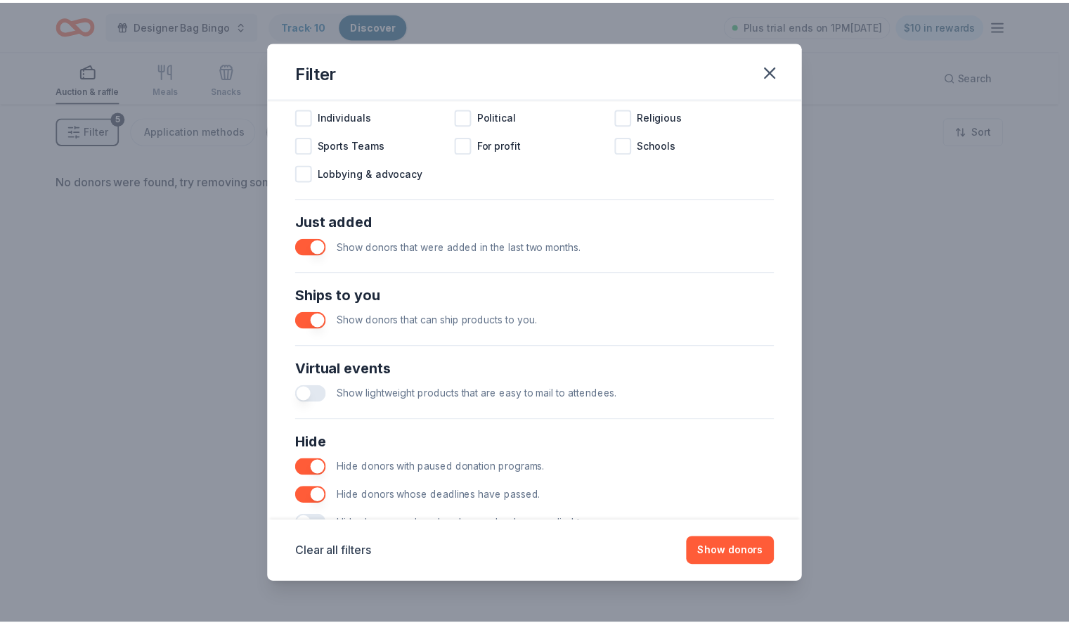
scroll to position [443, 0]
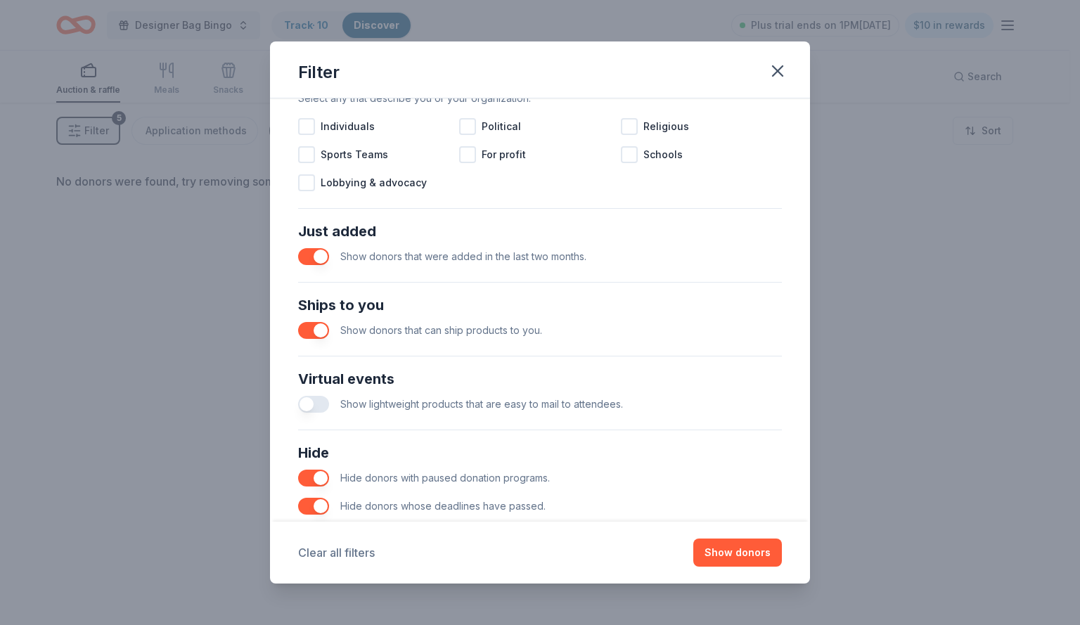
click at [360, 555] on button "Clear all filters" at bounding box center [336, 552] width 77 height 17
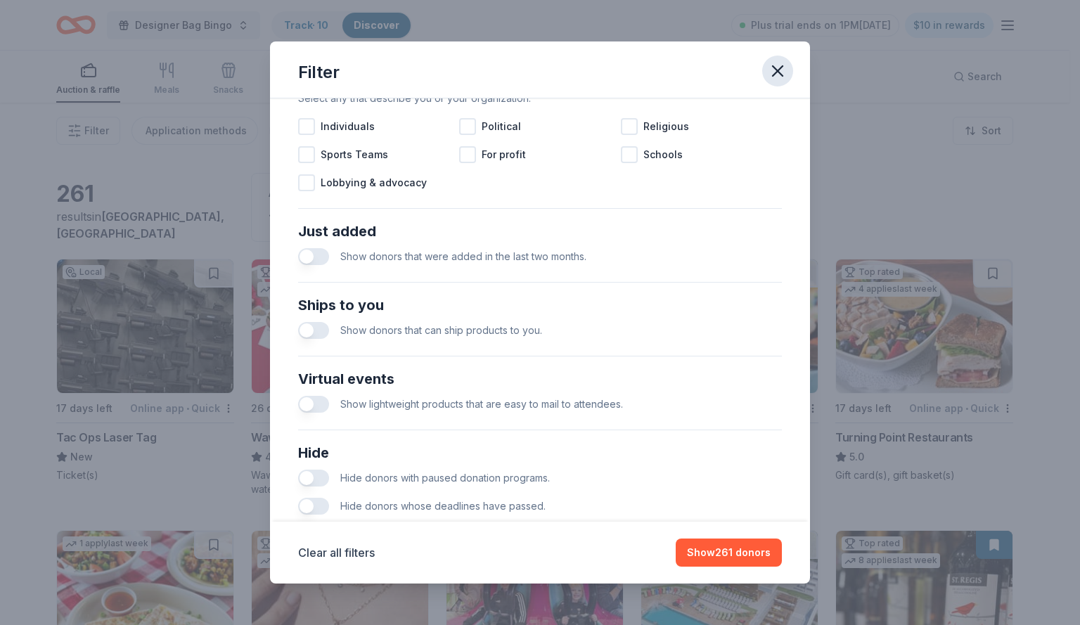
click at [778, 76] on icon "button" at bounding box center [778, 71] width 20 height 20
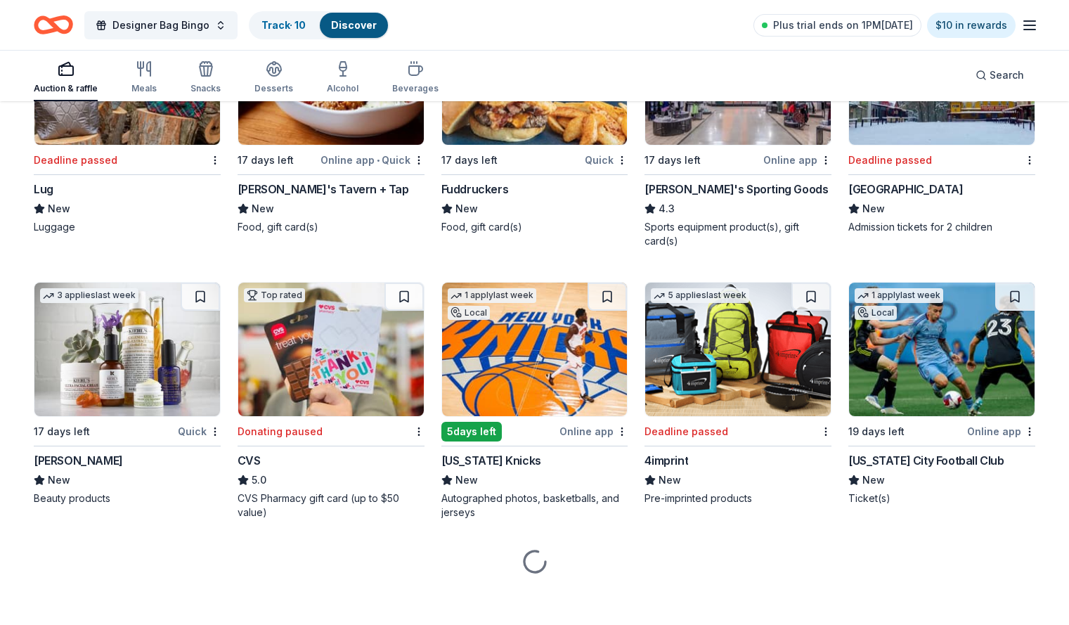
scroll to position [6184, 0]
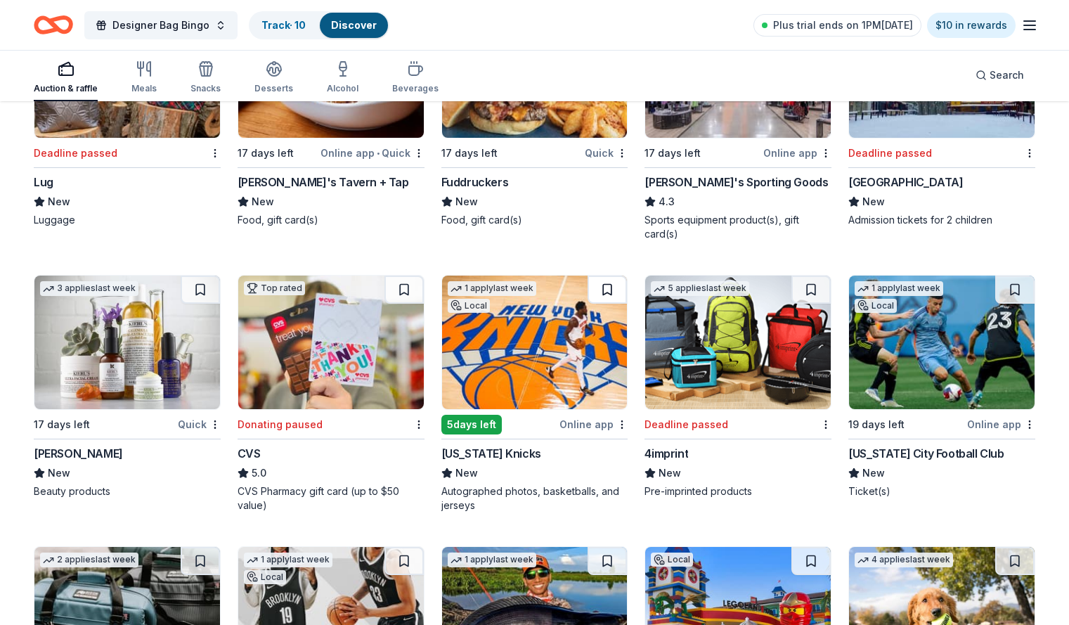
click at [603, 293] on button at bounding box center [607, 290] width 39 height 28
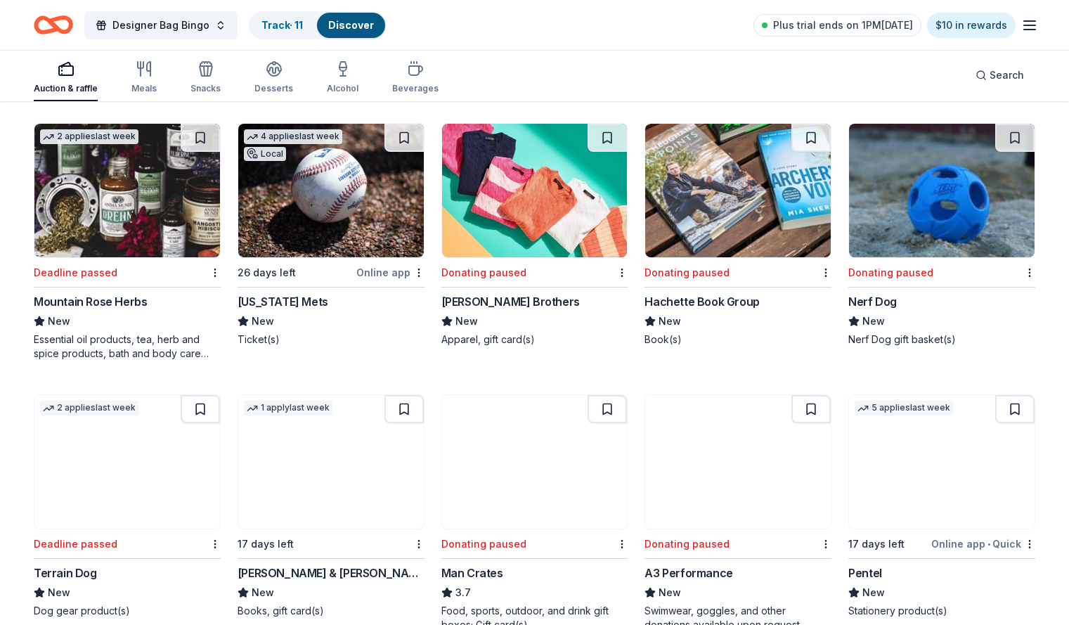
scroll to position [8327, 0]
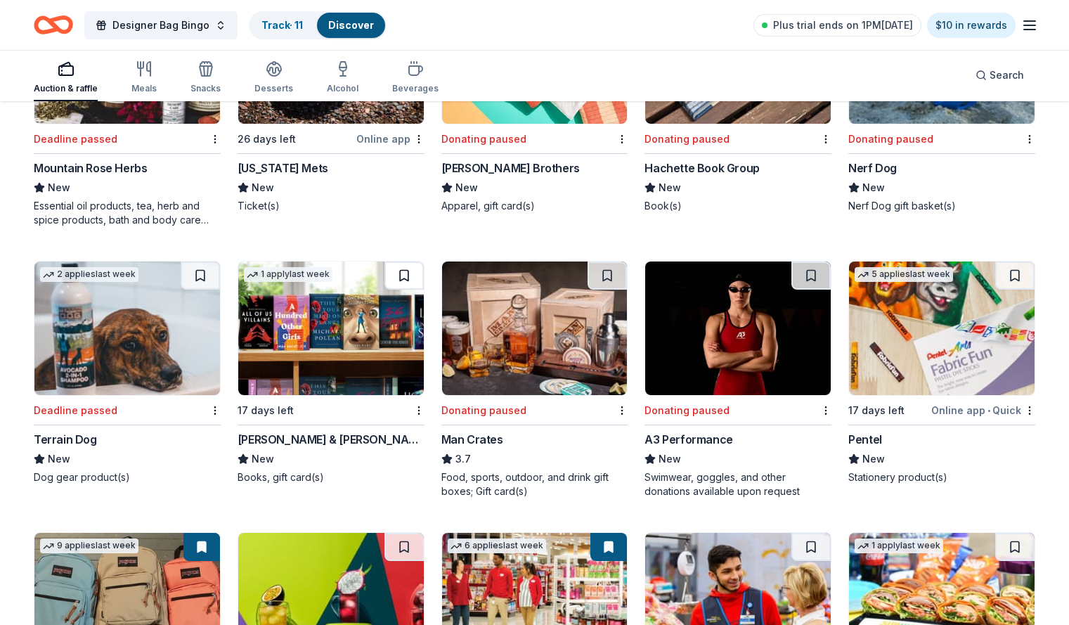
click at [406, 290] on button at bounding box center [404, 276] width 39 height 28
click at [366, 330] on img at bounding box center [331, 329] width 186 height 134
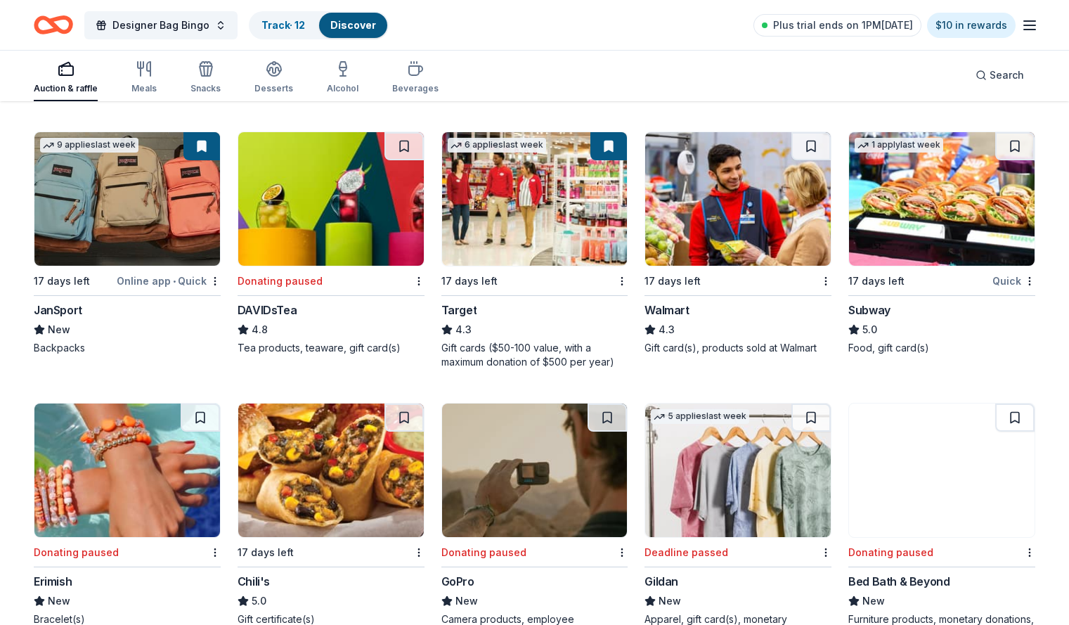
scroll to position [8750, 0]
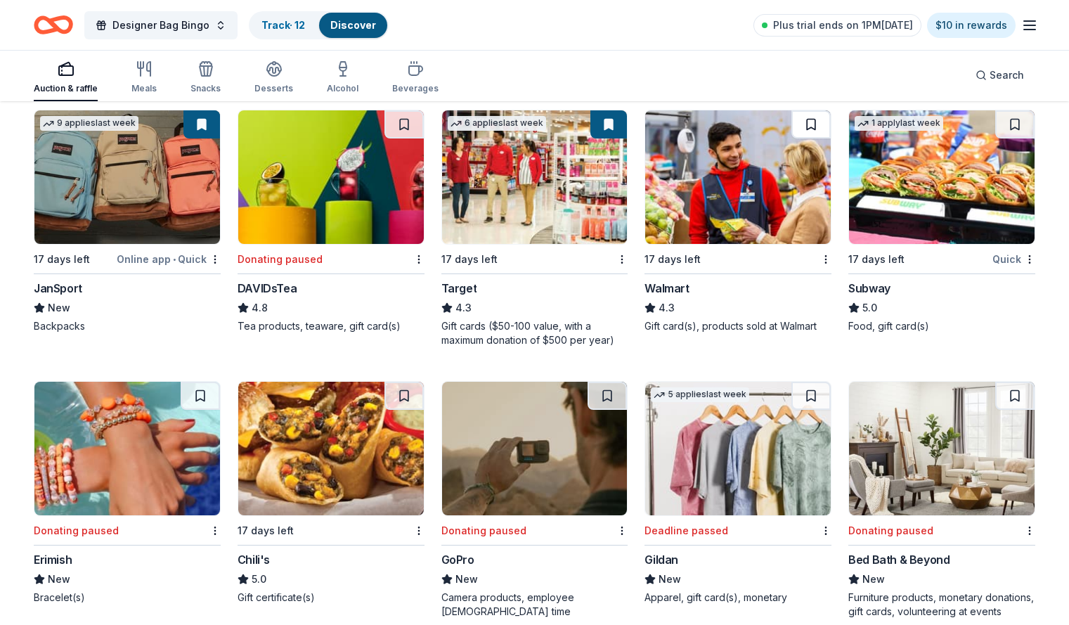
click at [797, 136] on button at bounding box center [811, 124] width 39 height 28
click at [996, 139] on button at bounding box center [1015, 124] width 39 height 28
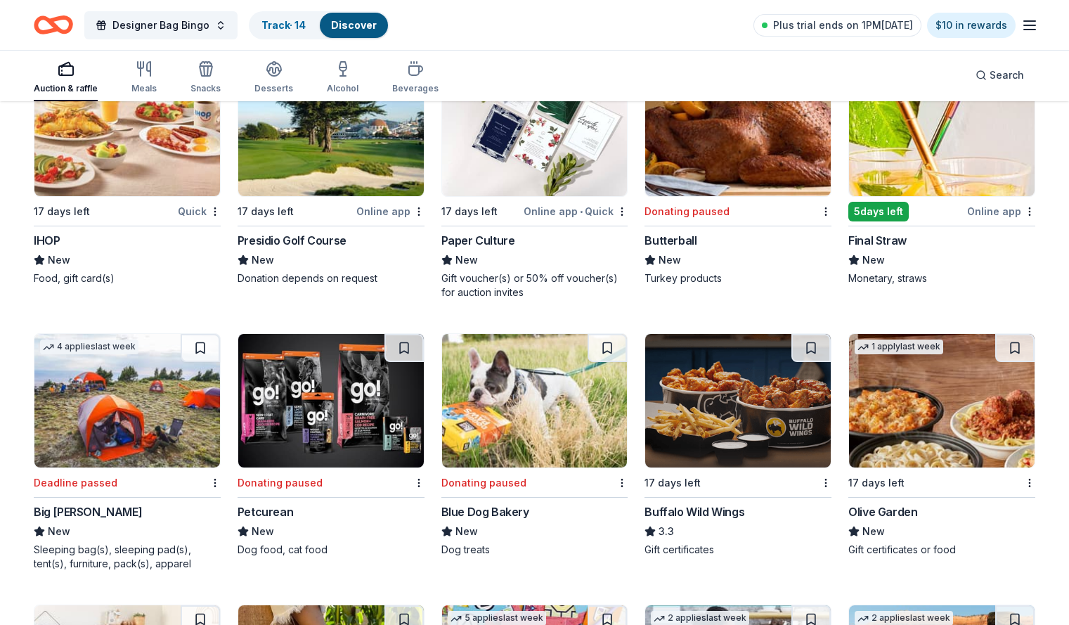
scroll to position [9282, 0]
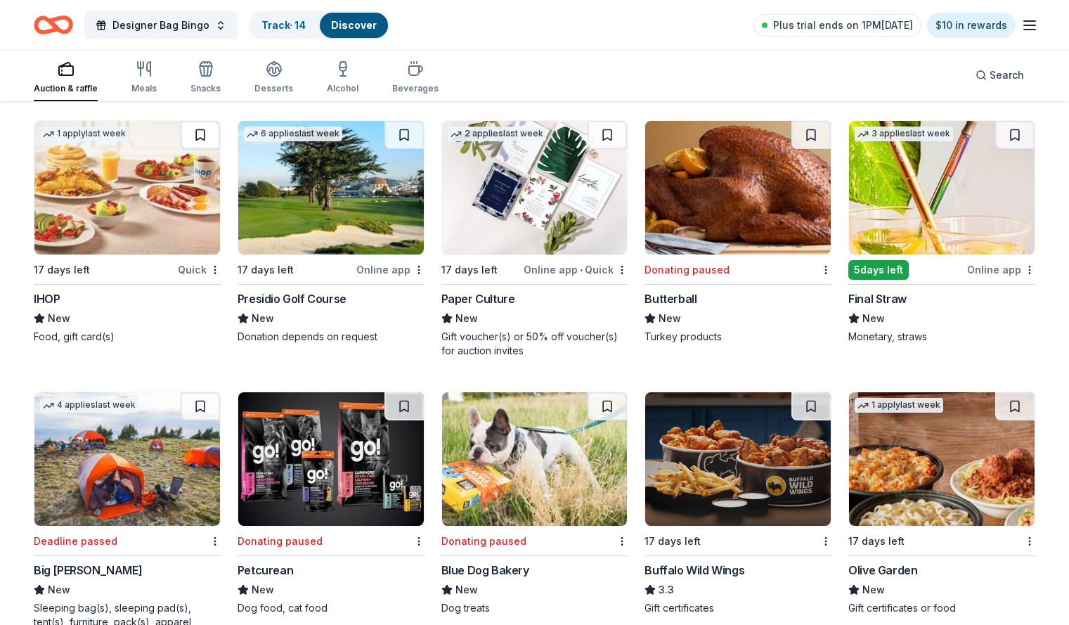
click at [212, 149] on button at bounding box center [200, 135] width 39 height 28
click at [996, 420] on button at bounding box center [1015, 406] width 39 height 28
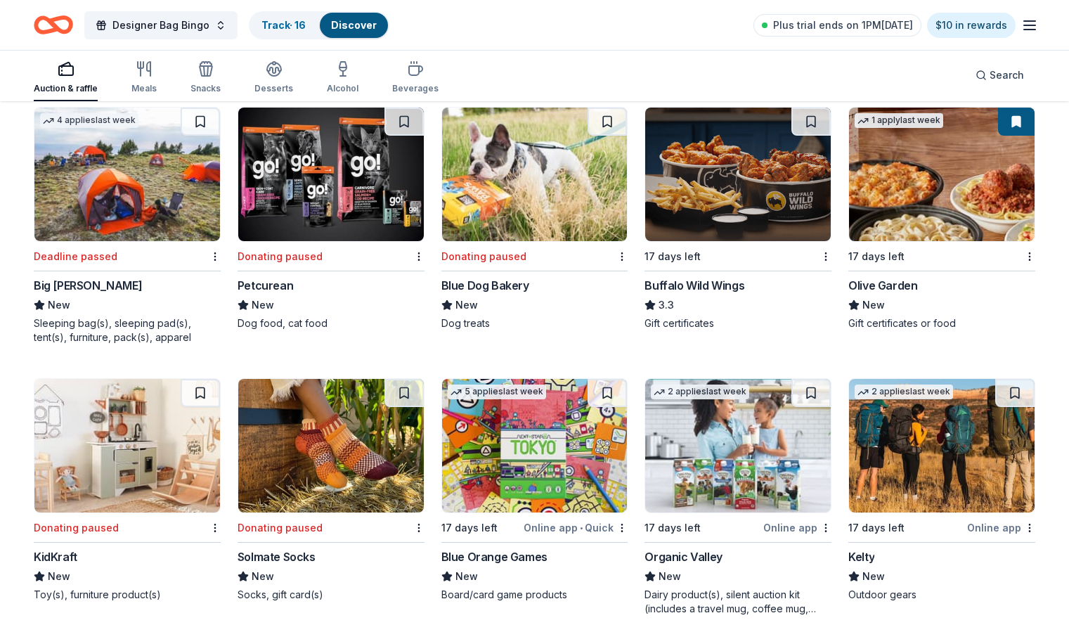
scroll to position [9579, 0]
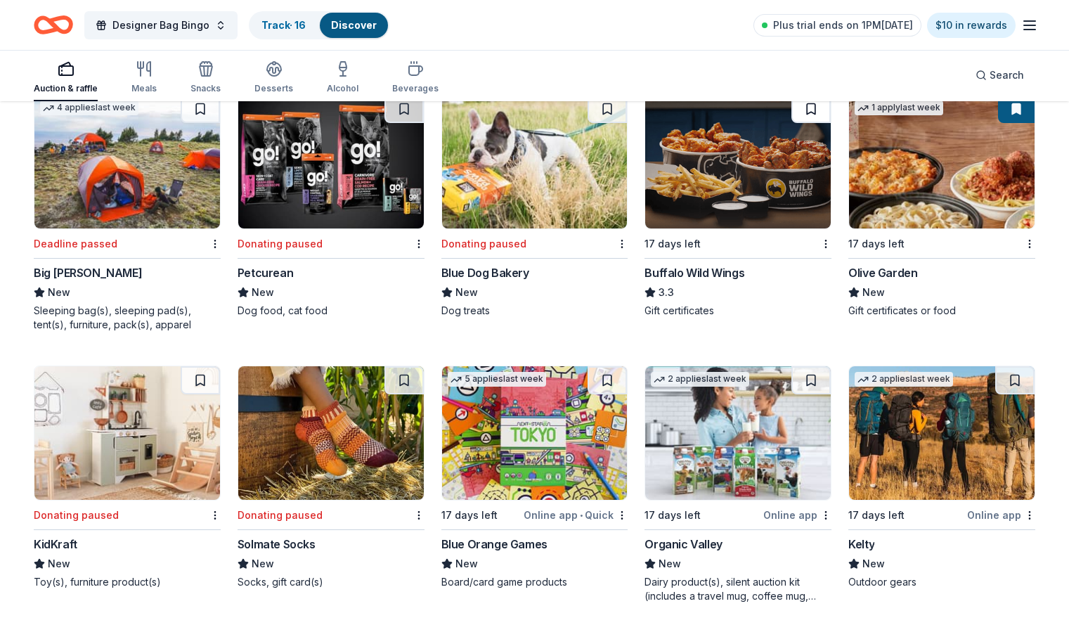
click at [795, 117] on button at bounding box center [811, 109] width 39 height 28
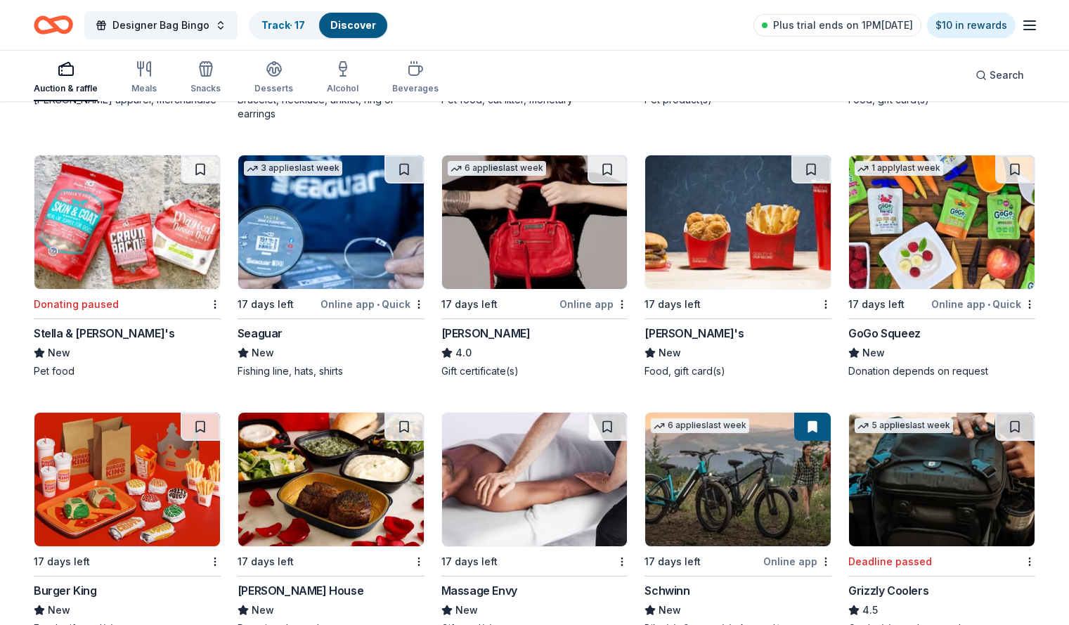
scroll to position [10484, 0]
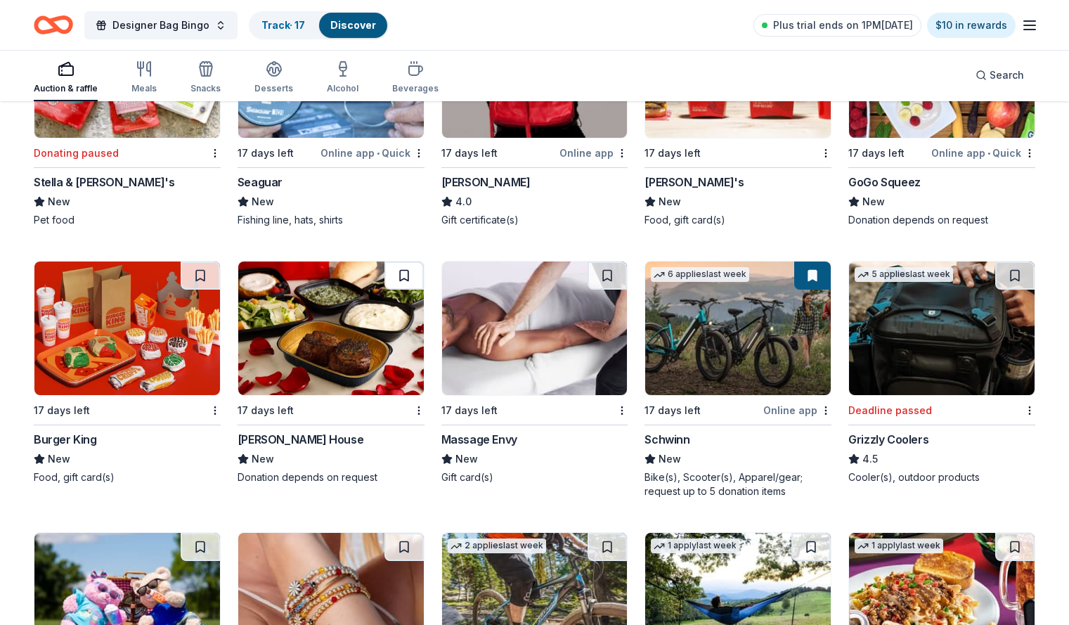
click at [409, 285] on button at bounding box center [404, 276] width 39 height 28
click at [598, 290] on button at bounding box center [607, 276] width 39 height 28
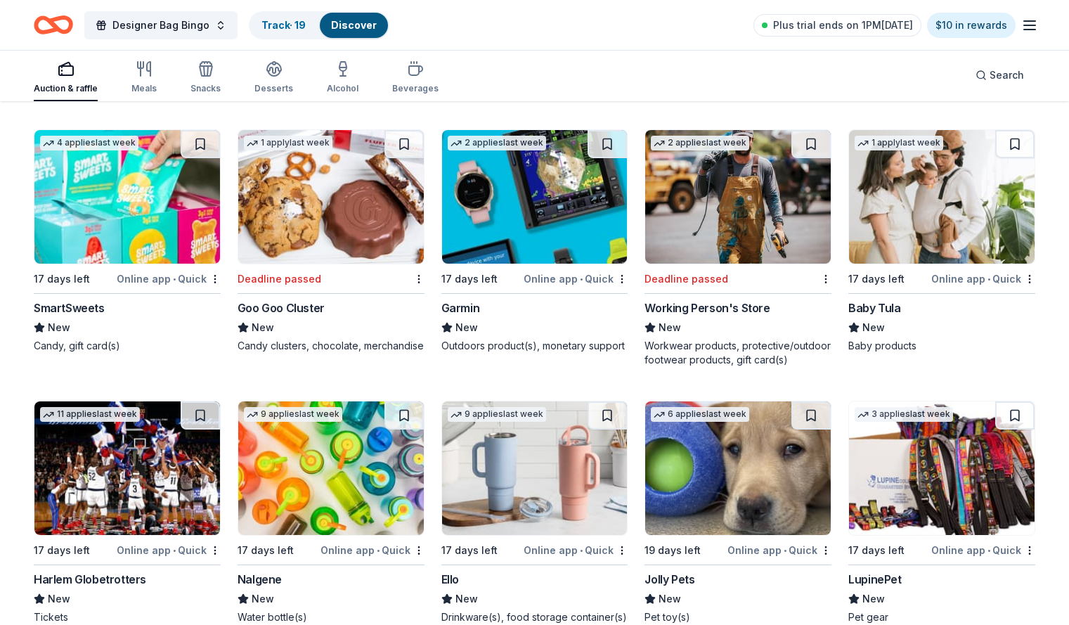
scroll to position [12641, 0]
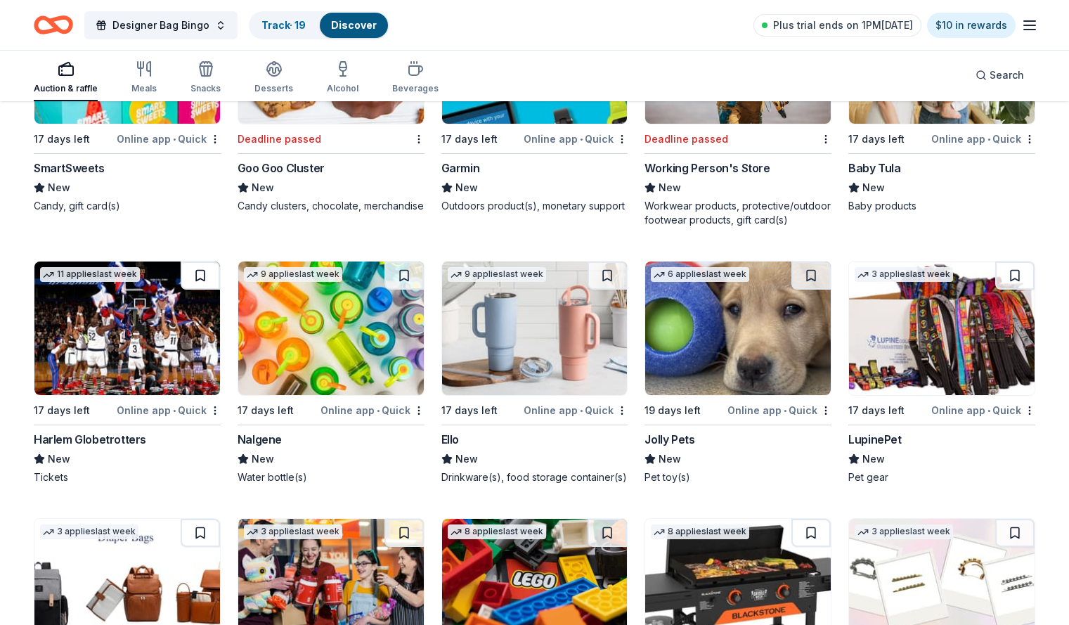
click at [214, 290] on button at bounding box center [200, 276] width 39 height 28
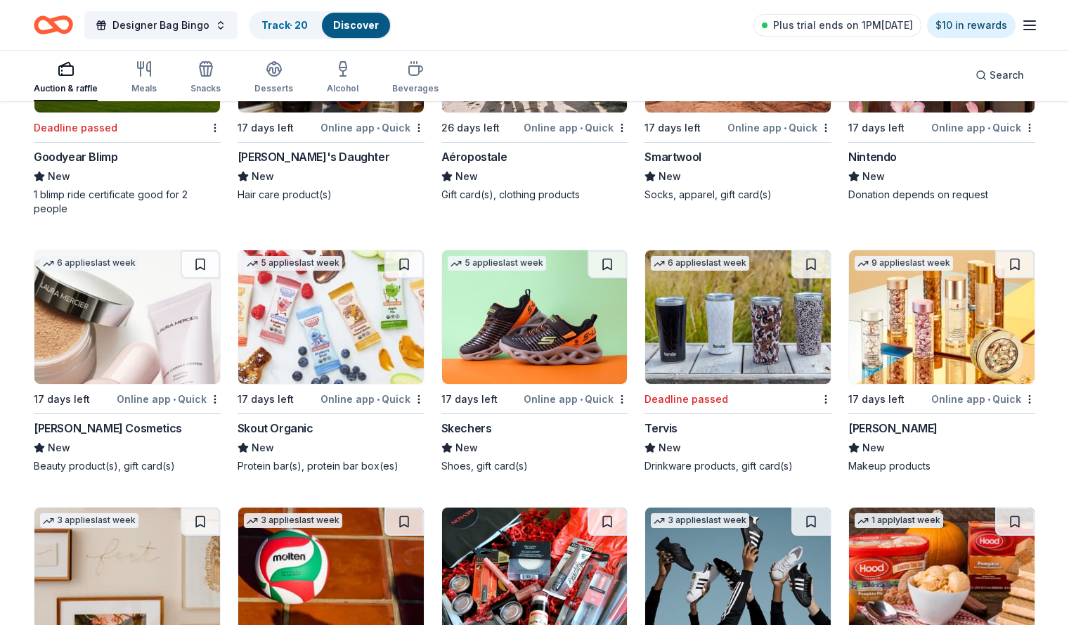
scroll to position [13455, 0]
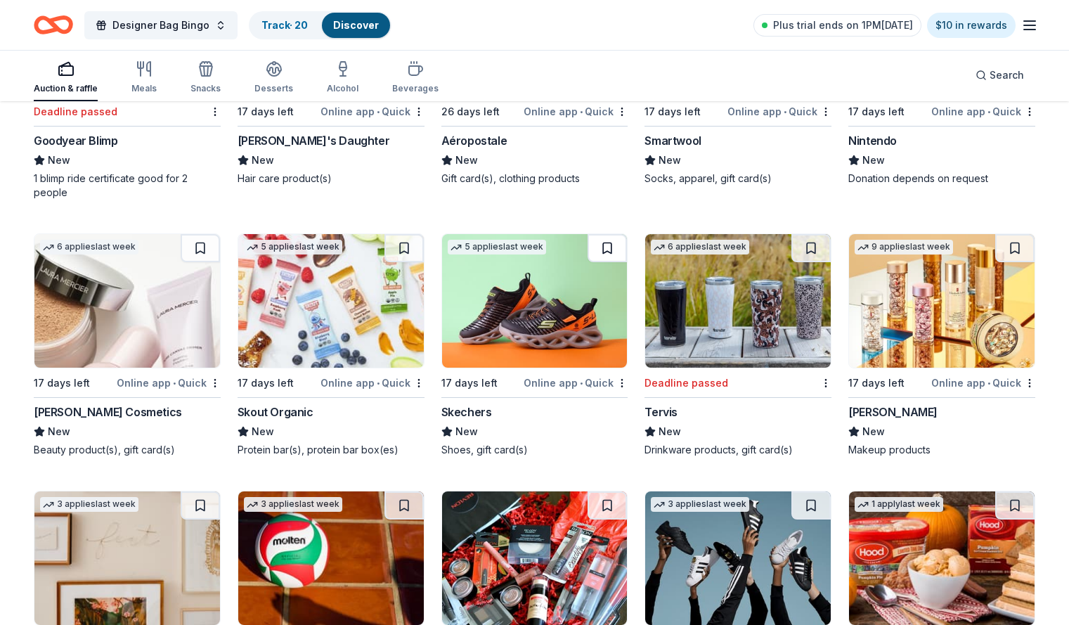
click at [603, 262] on button at bounding box center [607, 248] width 39 height 28
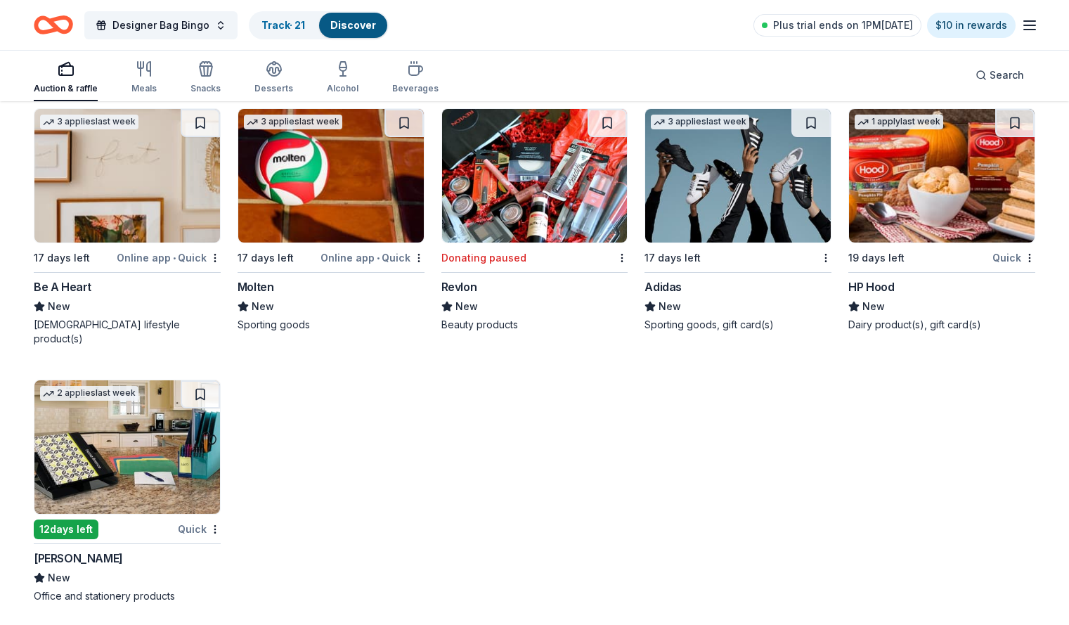
scroll to position [13858, 0]
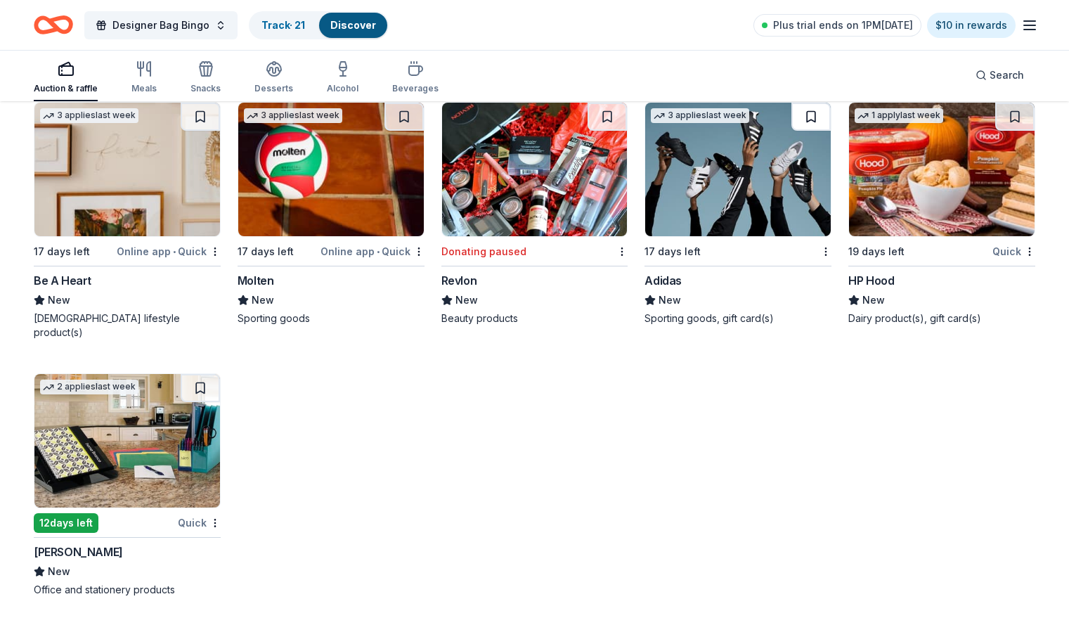
click at [799, 131] on button at bounding box center [811, 117] width 39 height 28
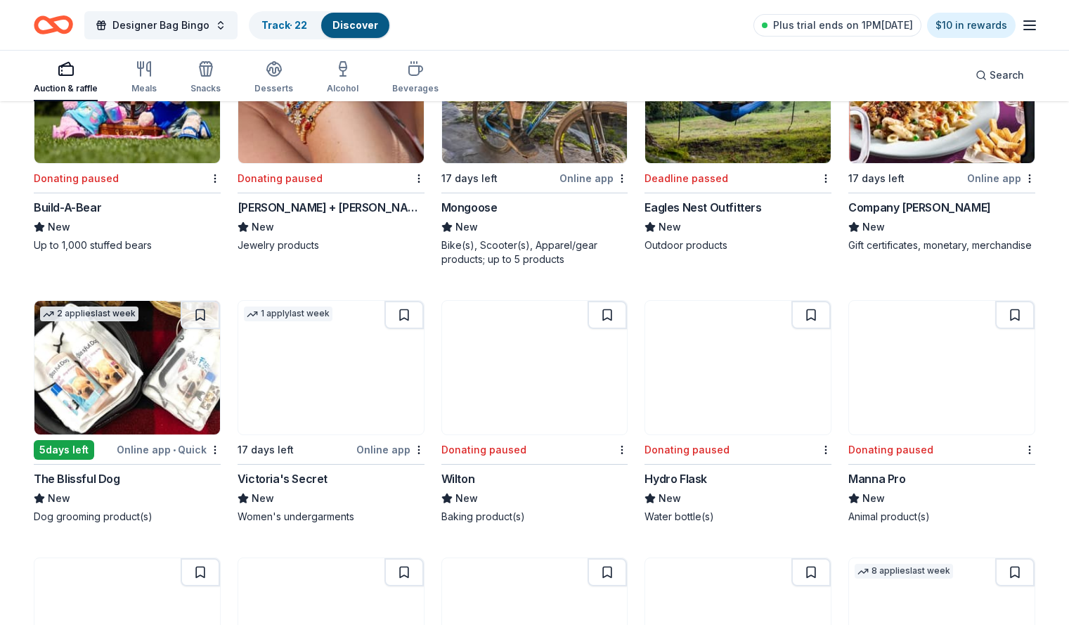
scroll to position [4262, 0]
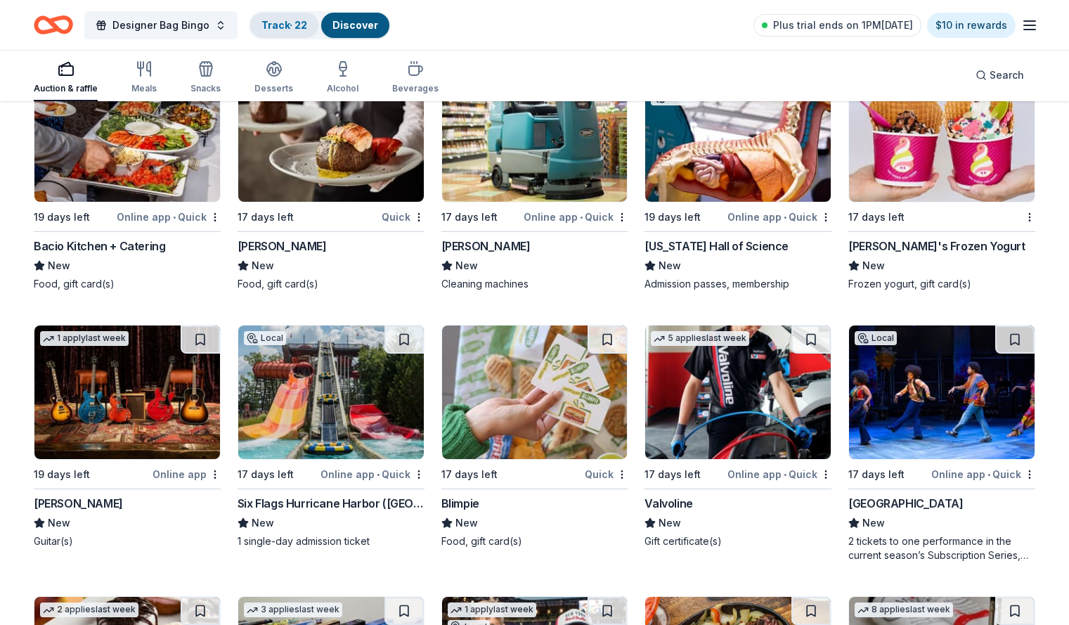
click at [295, 23] on link "Track · 22" at bounding box center [285, 25] width 46 height 12
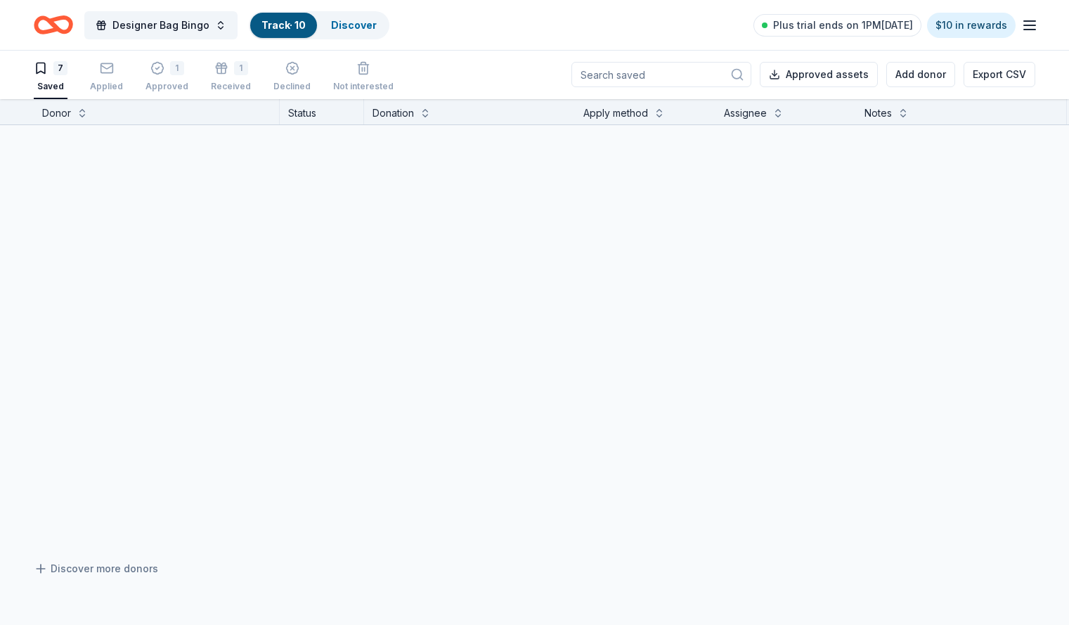
scroll to position [1, 0]
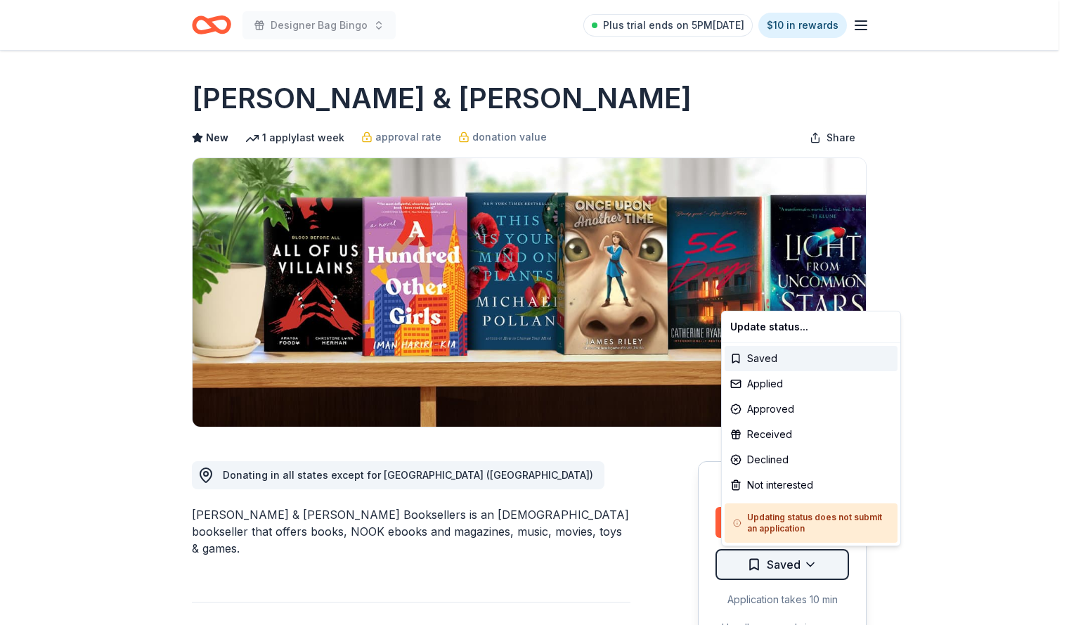
click at [817, 570] on html "Designer Bag Bingo Plus trial ends on 5PM[DATE] $10 in rewards Due [DATE] Share…" at bounding box center [534, 312] width 1069 height 625
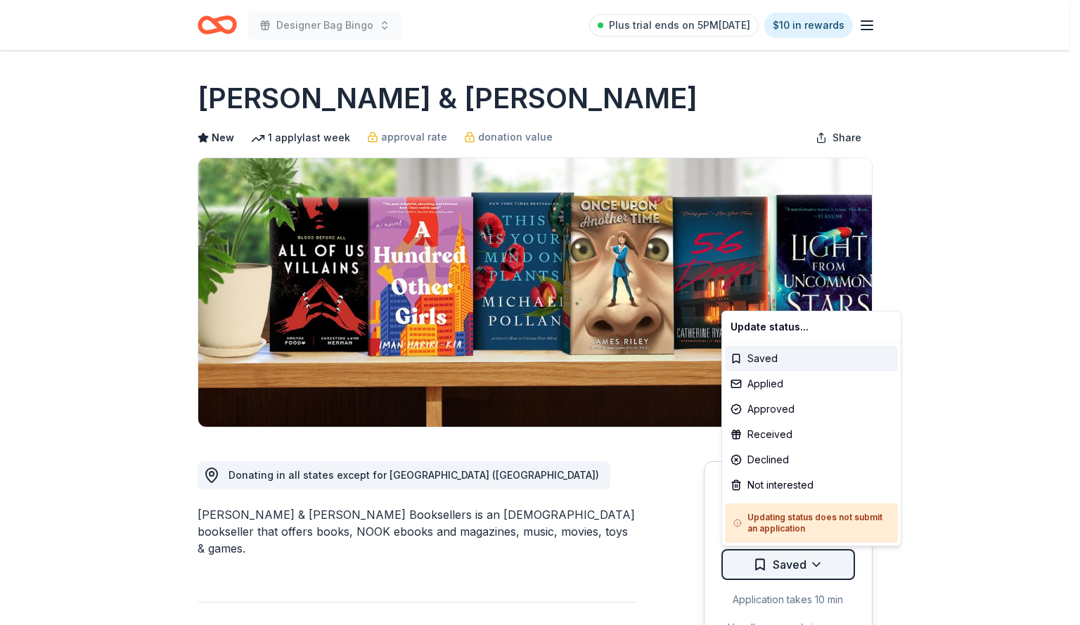
click at [817, 570] on html "Designer Bag Bingo Plus trial ends on 5PM[DATE] $10 in rewards Due [DATE] Share…" at bounding box center [540, 312] width 1080 height 625
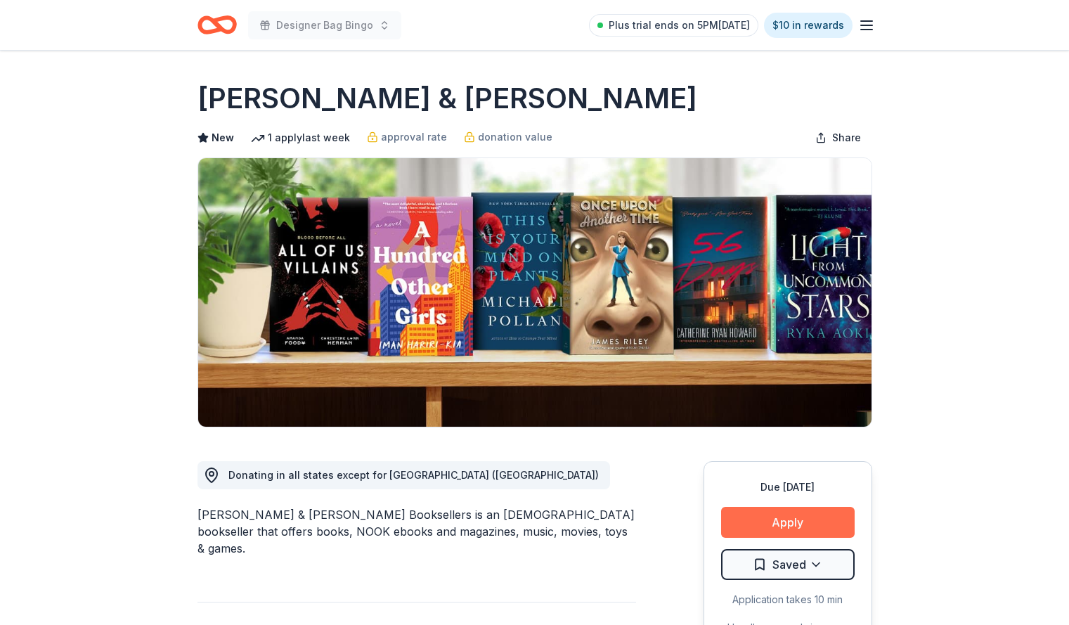
click at [785, 522] on button "Apply" at bounding box center [788, 522] width 134 height 31
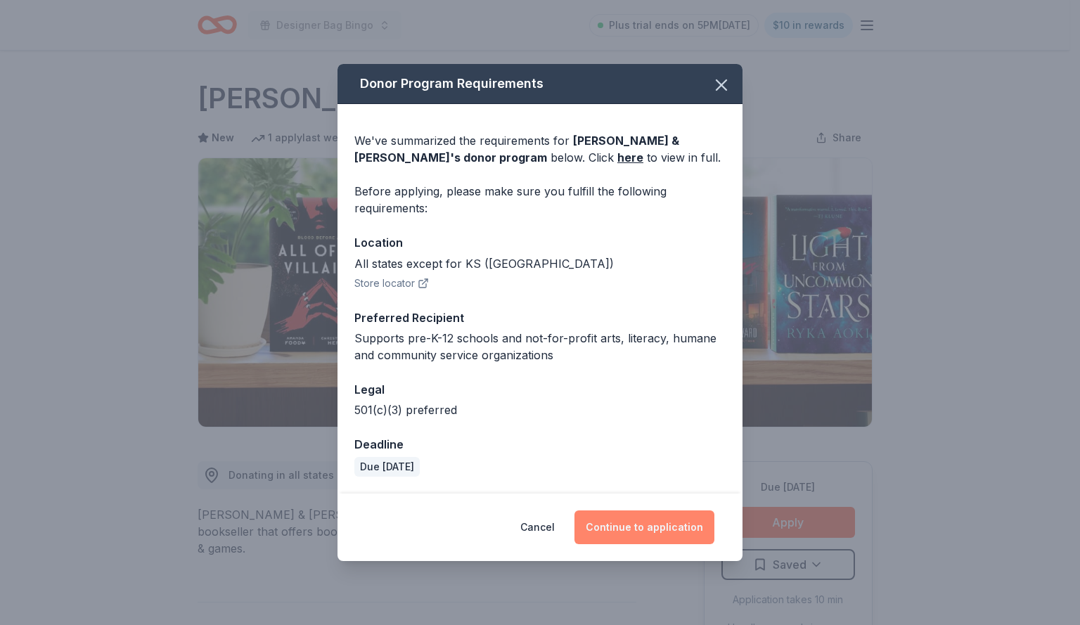
click at [626, 520] on button "Continue to application" at bounding box center [644, 527] width 140 height 34
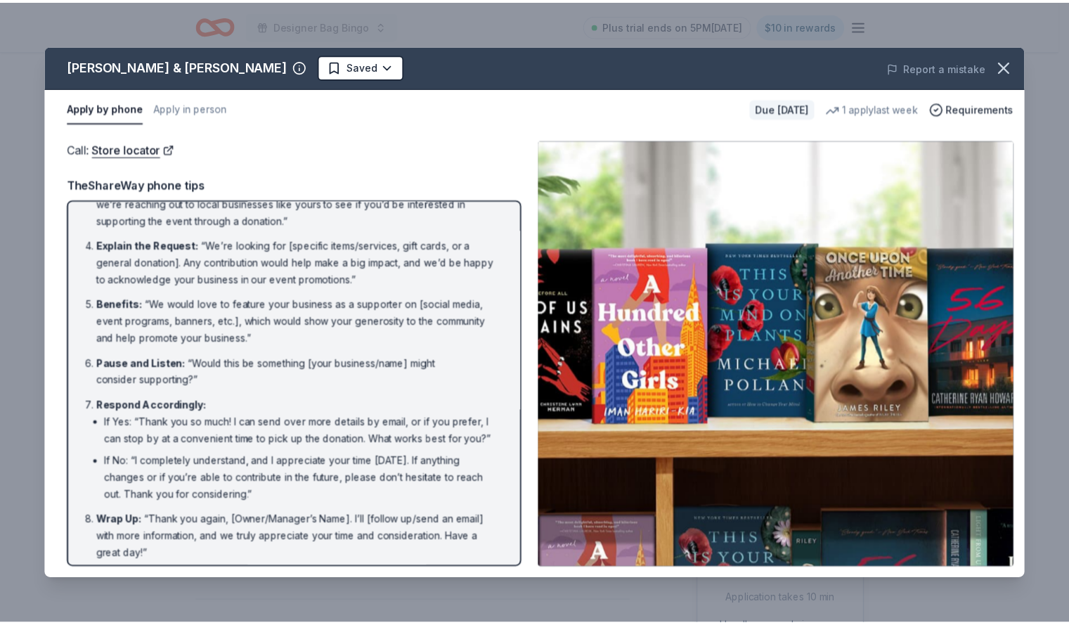
scroll to position [160, 0]
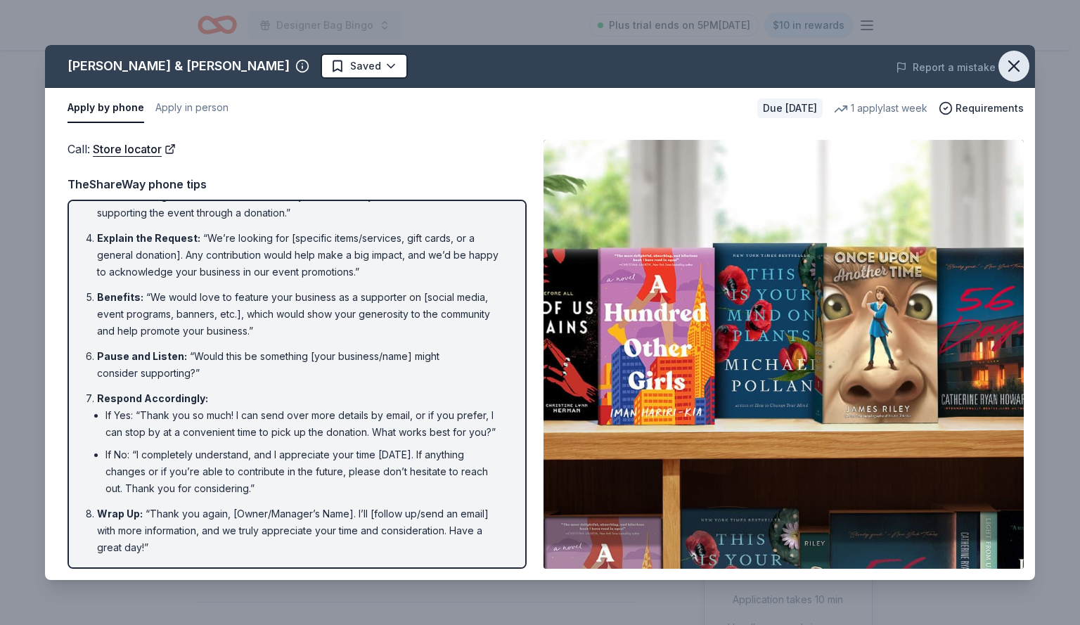
click at [1014, 65] on icon "button" at bounding box center [1014, 66] width 10 height 10
